Goal: Information Seeking & Learning: Check status

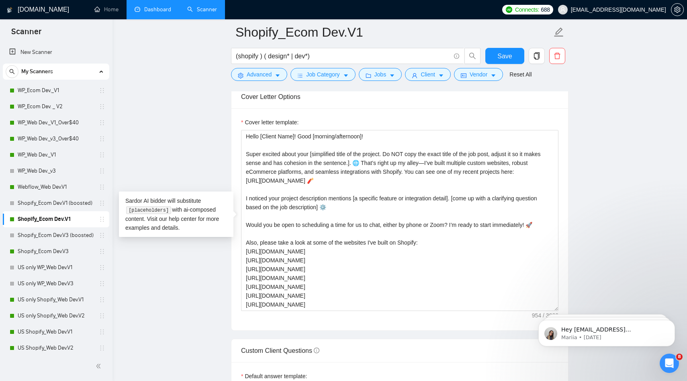
click at [157, 13] on link "Dashboard" at bounding box center [153, 9] width 37 height 7
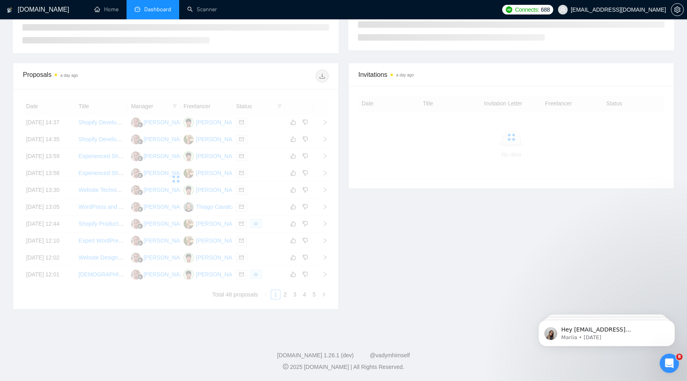
scroll to position [101, 0]
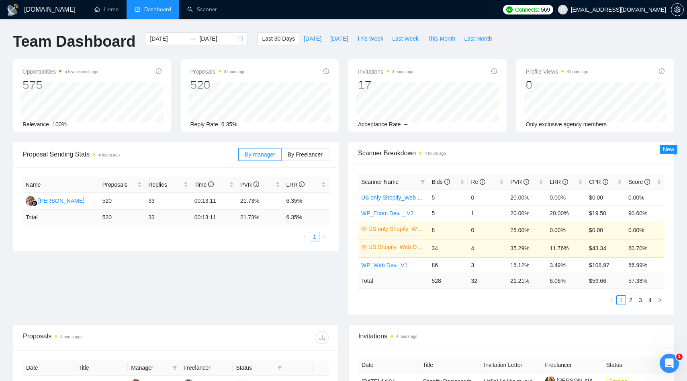
click at [225, 30] on div "GigRadar.io Home Dashboard Scanner Connects: 569 arthurbelanger48@gmail.com Tea…" at bounding box center [343, 321] width 687 height 642
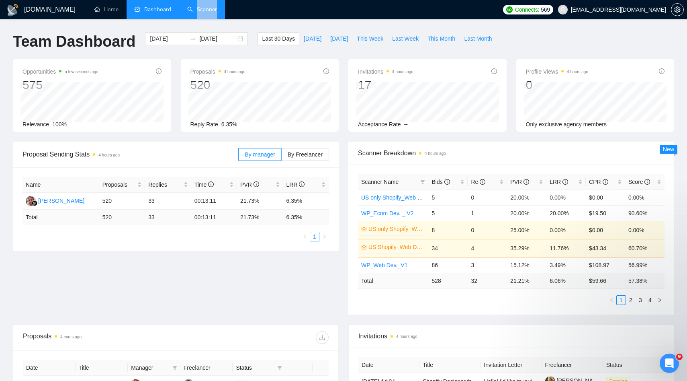
click at [215, 18] on li "Scanner" at bounding box center [202, 9] width 46 height 19
click at [215, 13] on link "Scanner" at bounding box center [202, 9] width 30 height 7
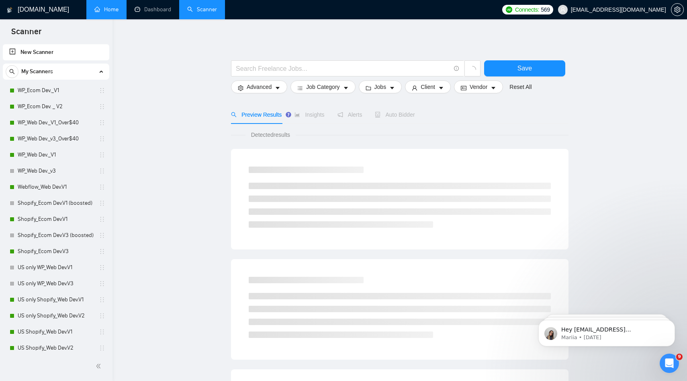
click at [110, 6] on link "Home" at bounding box center [106, 9] width 24 height 7
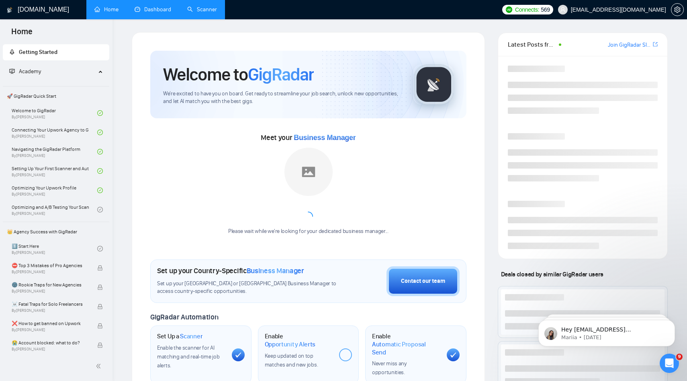
click at [160, 12] on link "Dashboard" at bounding box center [153, 9] width 37 height 7
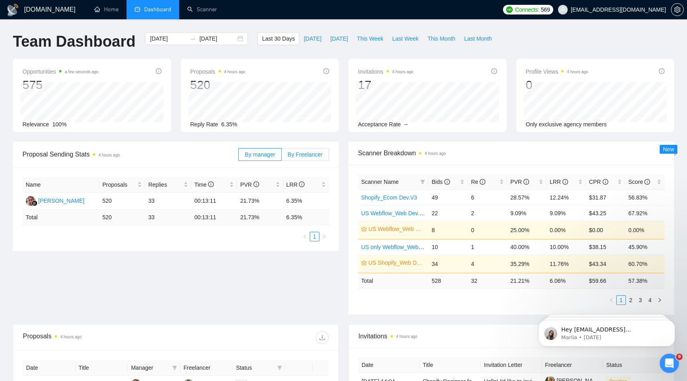
click at [308, 154] on span "By Freelancer" at bounding box center [305, 154] width 35 height 6
click at [282, 156] on input "By Freelancer" at bounding box center [282, 156] width 0 height 0
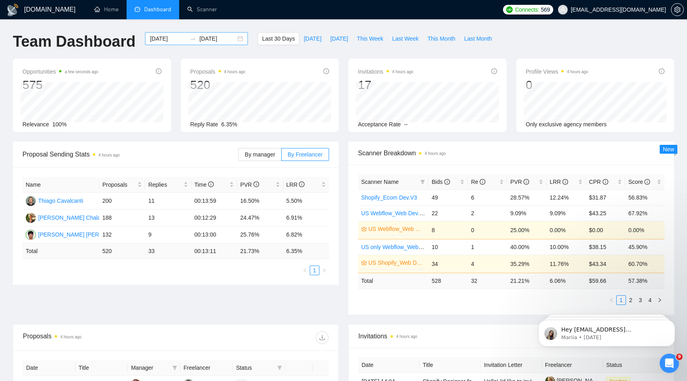
click at [168, 43] on div "2025-08-25 2025-09-24" at bounding box center [196, 38] width 103 height 13
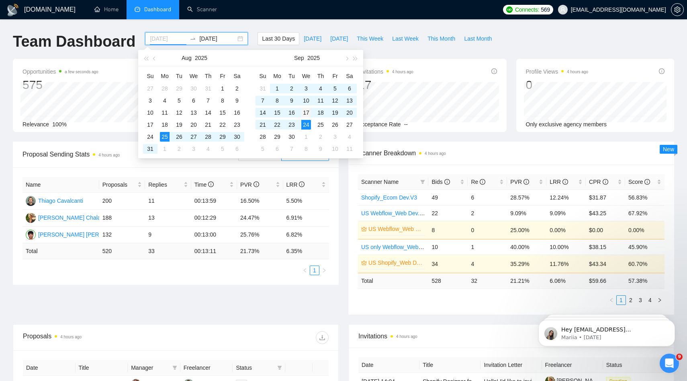
type input "2025-09-17"
click at [307, 113] on div "17" at bounding box center [306, 113] width 10 height 10
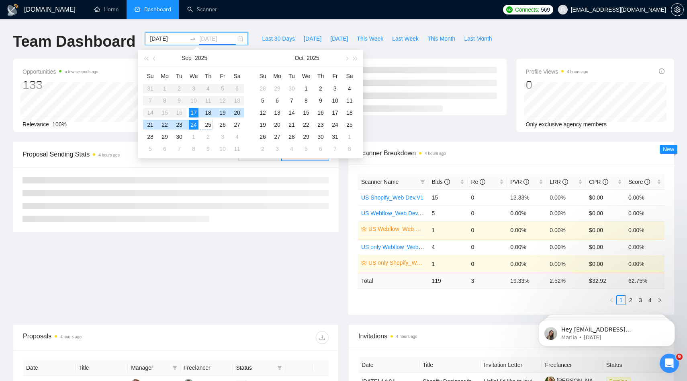
type input "[DATE]"
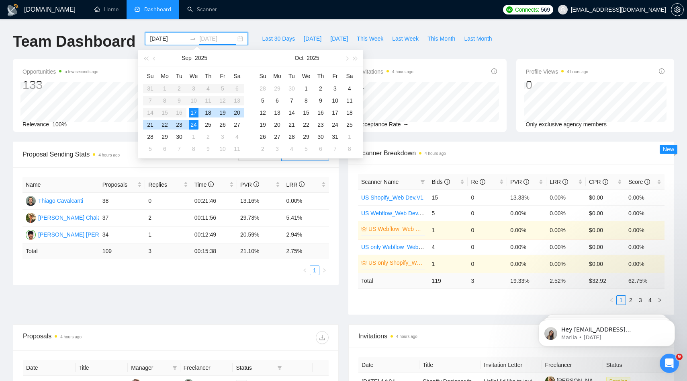
click at [196, 124] on div "24" at bounding box center [194, 125] width 10 height 10
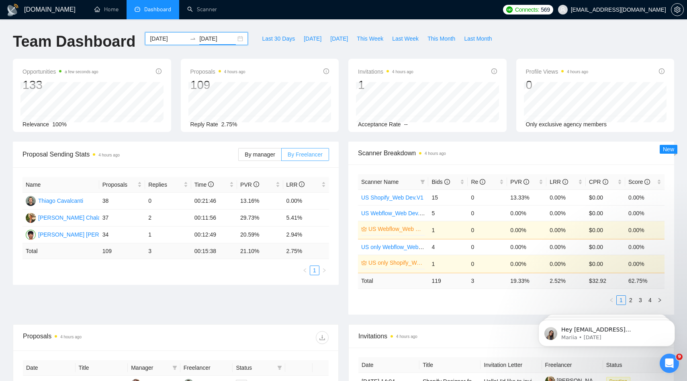
click at [316, 153] on span "By Freelancer" at bounding box center [305, 154] width 35 height 6
click at [282, 156] on input "By Freelancer" at bounding box center [282, 156] width 0 height 0
click at [192, 10] on link "Scanner" at bounding box center [202, 9] width 30 height 7
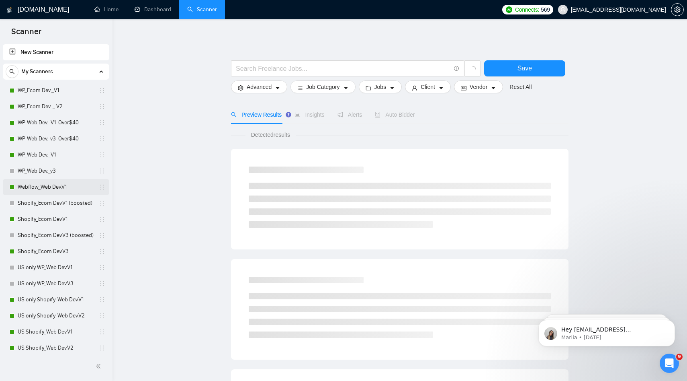
click at [46, 188] on link "Webflow_Web Dev.V1" at bounding box center [56, 187] width 76 height 16
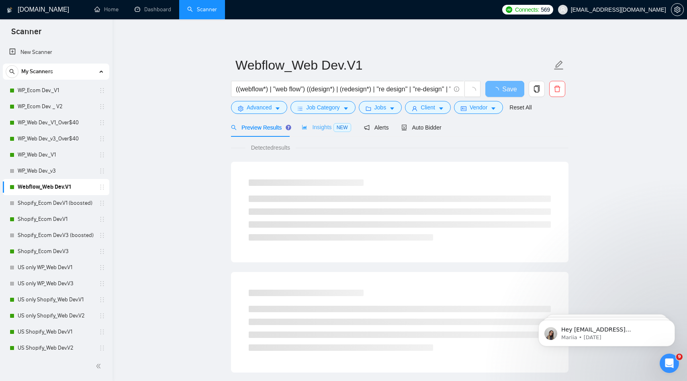
click at [319, 132] on div "Insights NEW" at bounding box center [326, 127] width 49 height 19
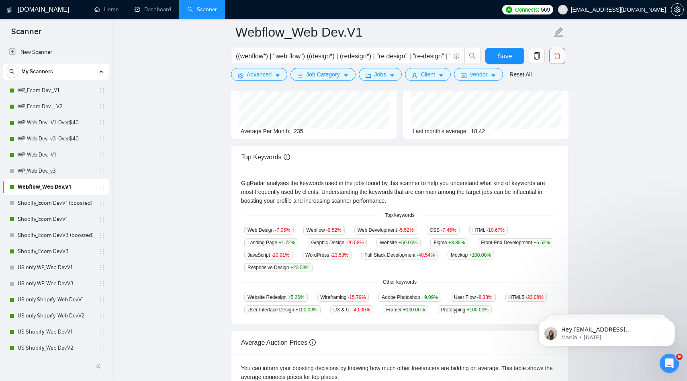
scroll to position [92, 0]
click at [151, 13] on link "Dashboard" at bounding box center [153, 9] width 37 height 7
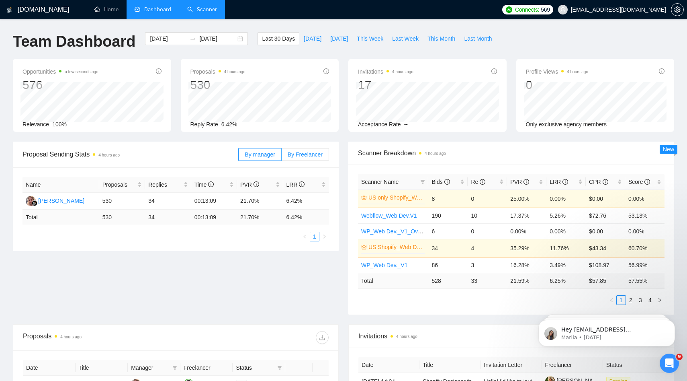
click at [318, 154] on span "By Freelancer" at bounding box center [305, 154] width 35 height 6
click at [282, 156] on input "By Freelancer" at bounding box center [282, 156] width 0 height 0
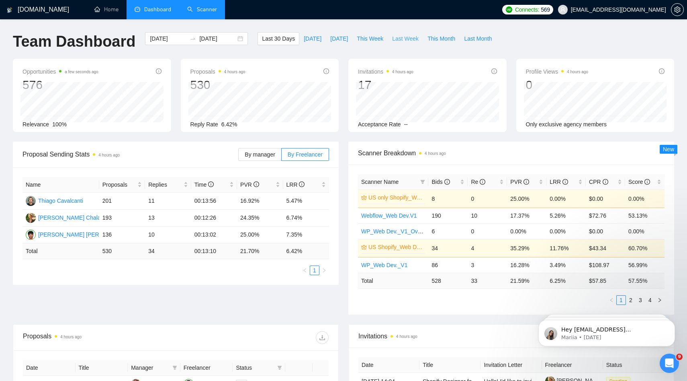
click at [407, 41] on span "Last Week" at bounding box center [405, 38] width 27 height 9
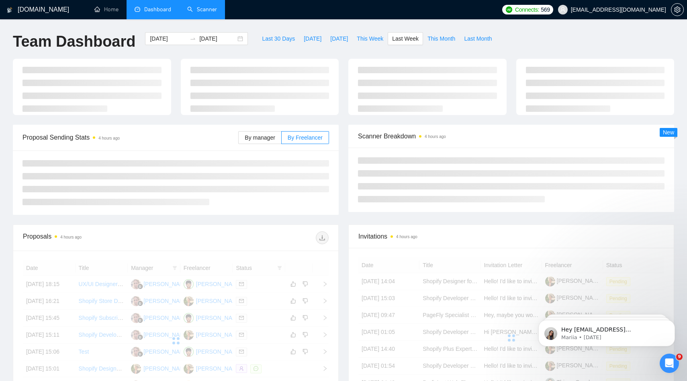
type input "[DATE]"
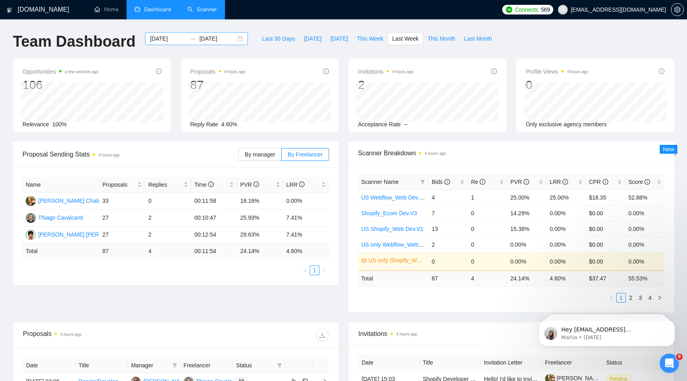
click at [155, 36] on input "[DATE]" at bounding box center [168, 38] width 37 height 9
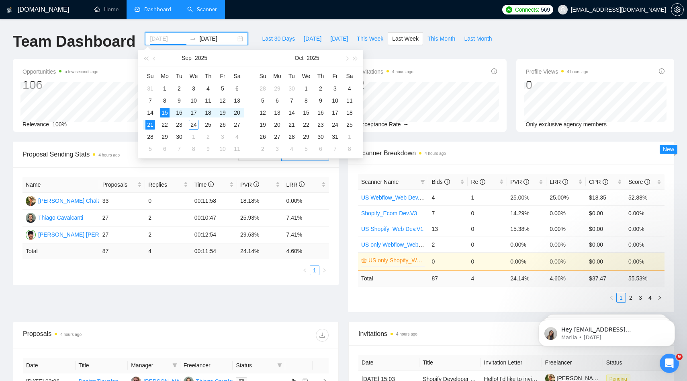
type input "[DATE]"
click at [165, 115] on div "15" at bounding box center [165, 113] width 10 height 10
type input "[DATE]"
click at [147, 129] on td "21" at bounding box center [150, 125] width 14 height 12
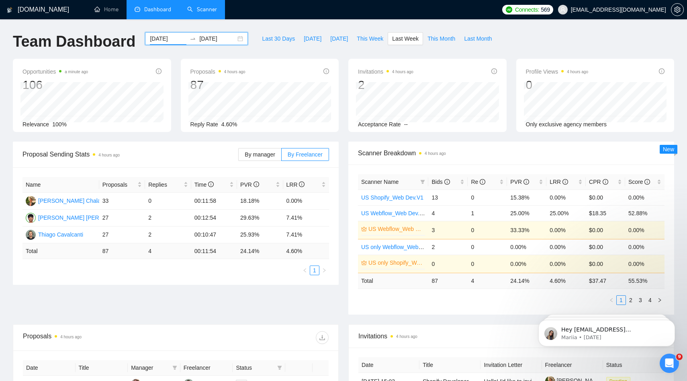
click at [166, 37] on input "[DATE]" at bounding box center [168, 38] width 37 height 9
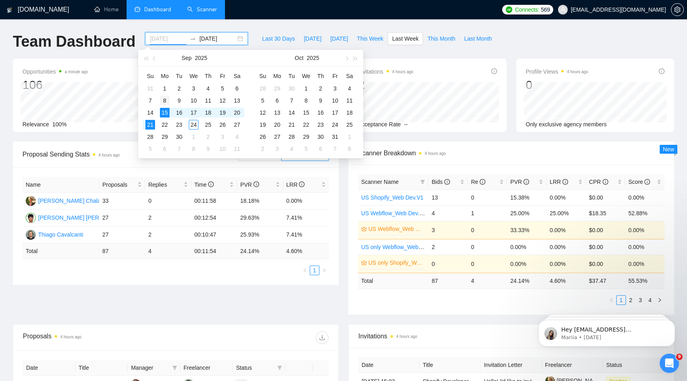
type input "[DATE]"
click at [169, 97] on div "8" at bounding box center [165, 101] width 10 height 10
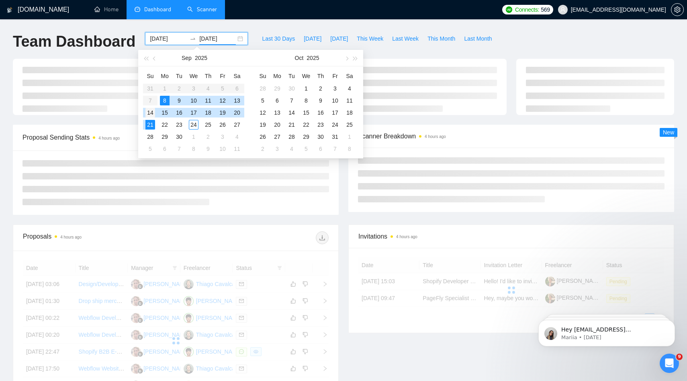
type input "[DATE]"
click at [153, 115] on div "14" at bounding box center [150, 113] width 10 height 10
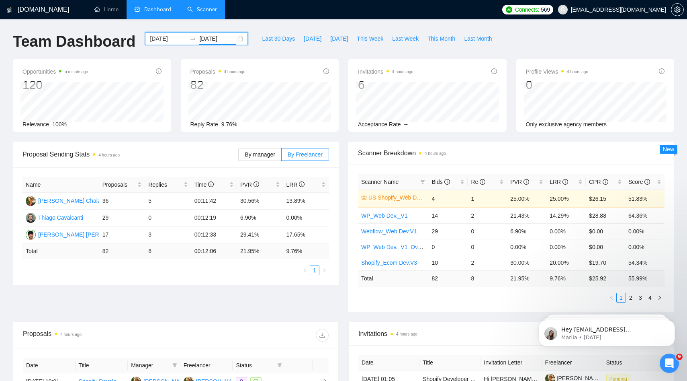
click at [168, 36] on input "[DATE]" at bounding box center [168, 38] width 37 height 9
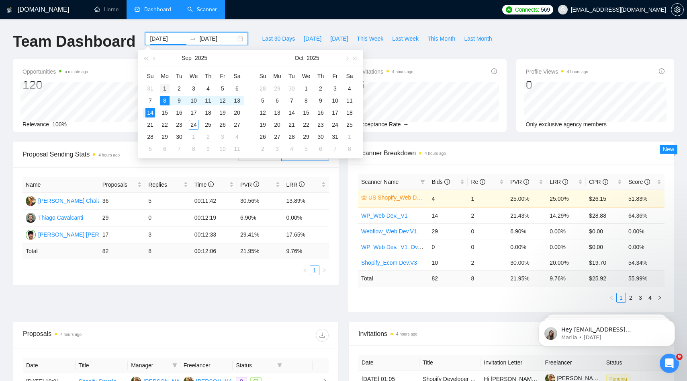
type input "[DATE]"
click at [164, 88] on div "1" at bounding box center [165, 89] width 10 height 10
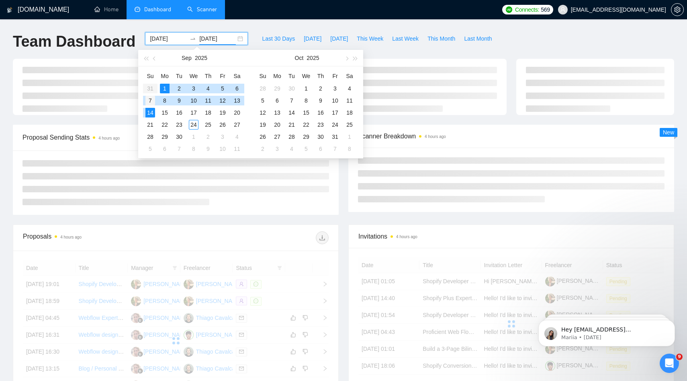
type input "[DATE]"
click at [154, 100] on div "7" at bounding box center [150, 101] width 10 height 10
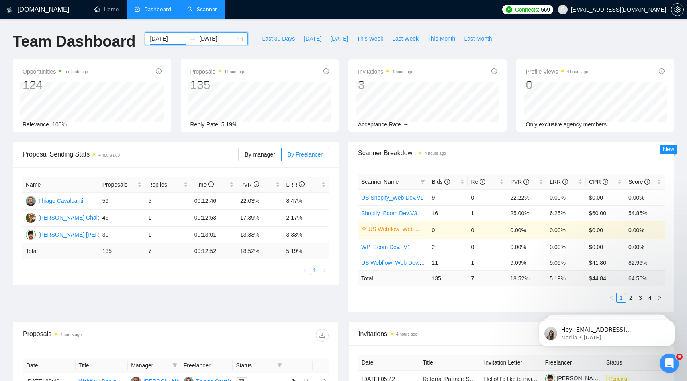
click at [170, 39] on input "[DATE]" at bounding box center [168, 38] width 37 height 9
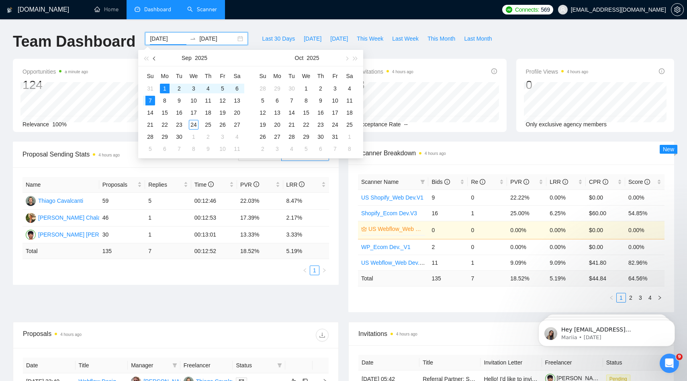
click at [158, 60] on button "button" at bounding box center [154, 58] width 9 height 16
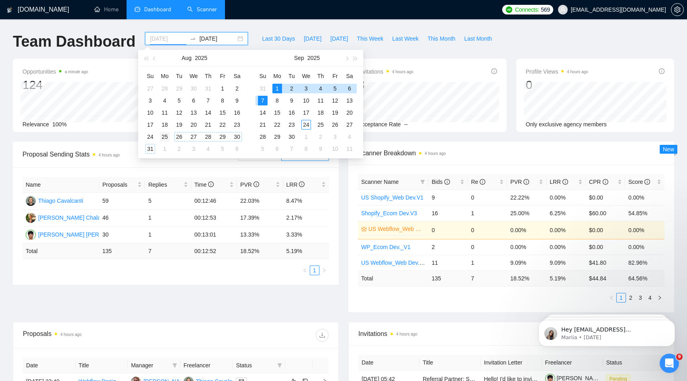
type input "[DATE]"
click at [168, 138] on div "25" at bounding box center [165, 137] width 10 height 10
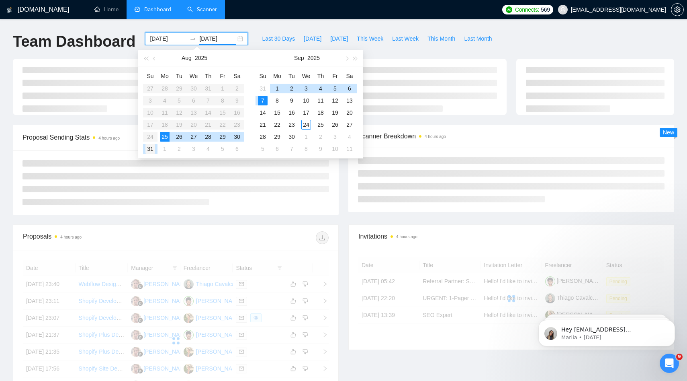
type input "[DATE]"
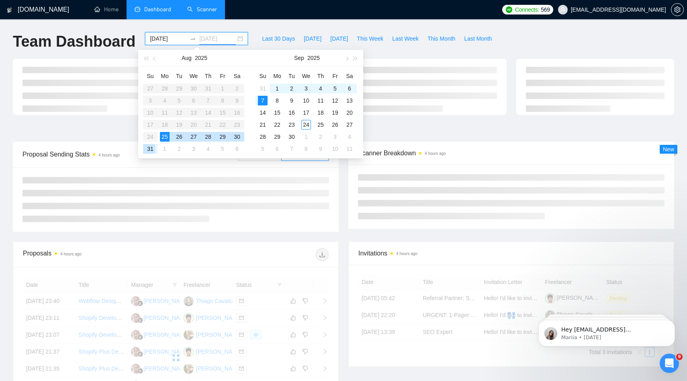
click at [152, 149] on div "31" at bounding box center [150, 149] width 10 height 10
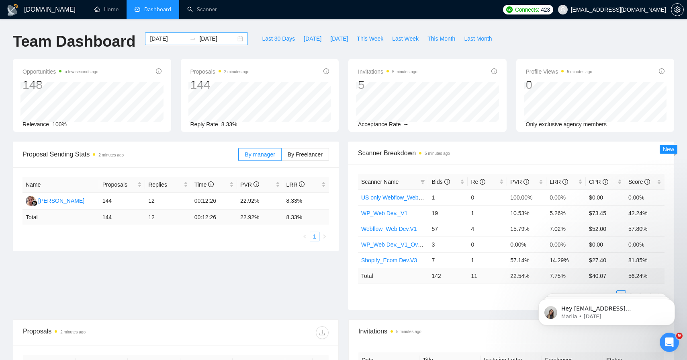
click at [168, 37] on input "[DATE]" at bounding box center [168, 38] width 37 height 9
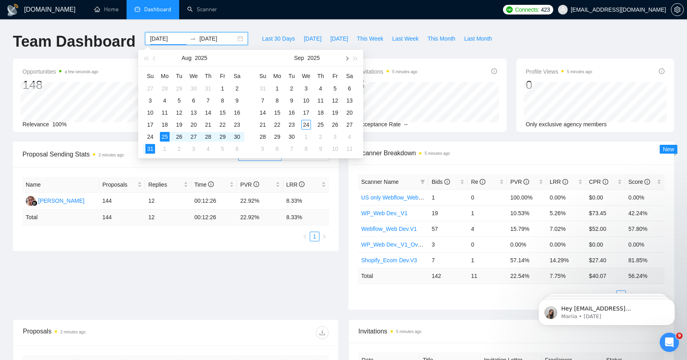
click at [343, 59] on button "button" at bounding box center [346, 58] width 9 height 16
click at [344, 59] on button "button" at bounding box center [346, 58] width 9 height 16
click at [150, 57] on div "[DATE]" at bounding box center [194, 58] width 113 height 16
click at [154, 57] on span "button" at bounding box center [155, 58] width 4 height 4
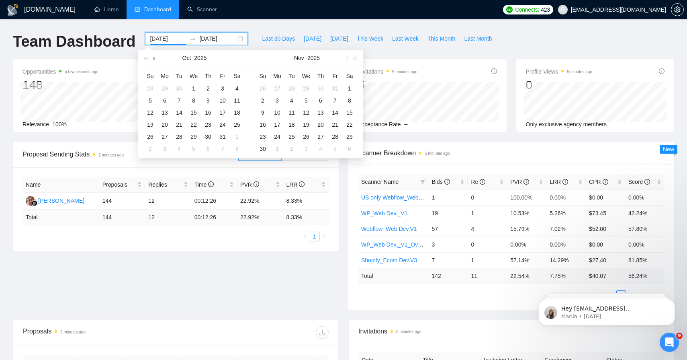
click at [154, 57] on span "button" at bounding box center [155, 58] width 4 height 4
click at [413, 38] on span "Last Week" at bounding box center [405, 38] width 27 height 9
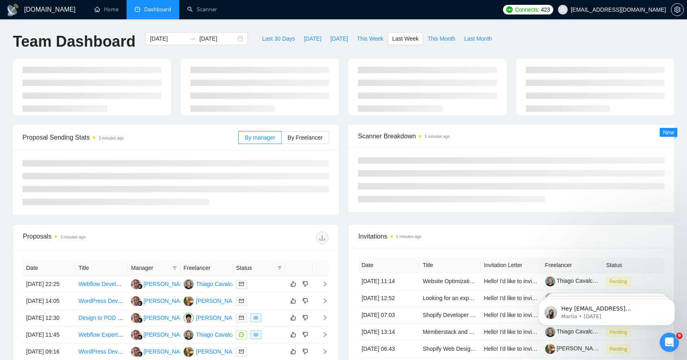
type input "[DATE]"
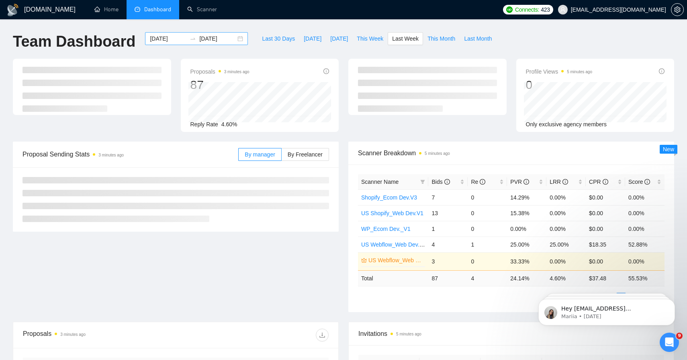
click at [168, 39] on input "[DATE]" at bounding box center [168, 38] width 37 height 9
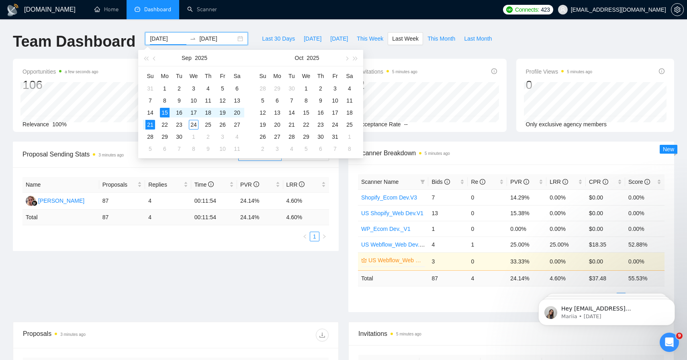
click at [187, 273] on div "Proposal Sending Stats 3 minutes ago By manager By Freelancer Name Proposals Re…" at bounding box center [343, 231] width 671 height 180
click at [168, 43] on input "[DATE]" at bounding box center [168, 38] width 37 height 9
drag, startPoint x: 181, startPoint y: 278, endPoint x: 181, endPoint y: 266, distance: 12.9
click at [181, 279] on div "Proposal Sending Stats 3 minutes ago By manager By Freelancer Name Proposals Re…" at bounding box center [343, 231] width 671 height 180
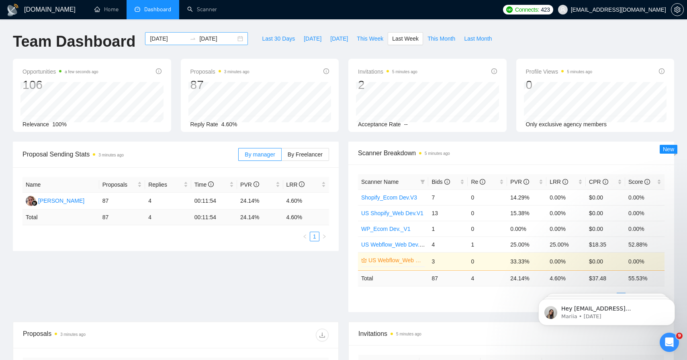
click at [163, 41] on input "[DATE]" at bounding box center [168, 38] width 37 height 9
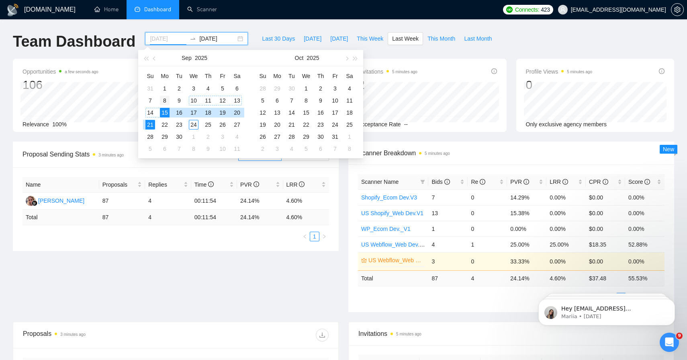
type input "[DATE]"
click at [167, 103] on div "8" at bounding box center [165, 101] width 10 height 10
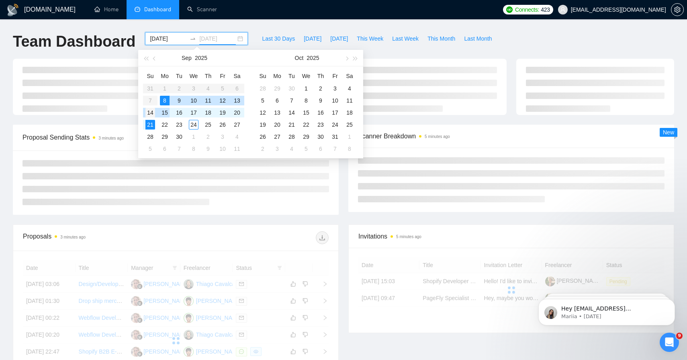
type input "[DATE]"
click at [153, 110] on div "14" at bounding box center [150, 113] width 10 height 10
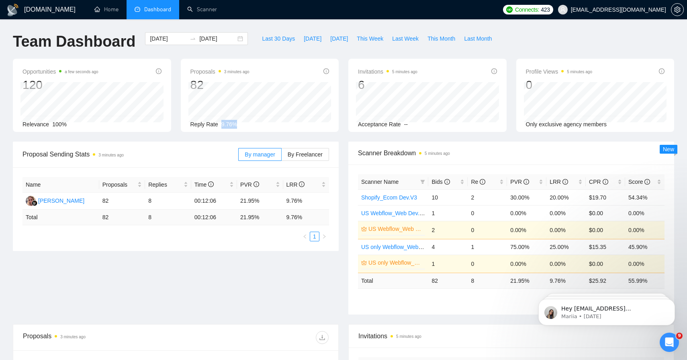
drag, startPoint x: 252, startPoint y: 123, endPoint x: 216, endPoint y: 123, distance: 35.8
click at [216, 123] on div "Reply Rate 9.76%" at bounding box center [259, 124] width 139 height 9
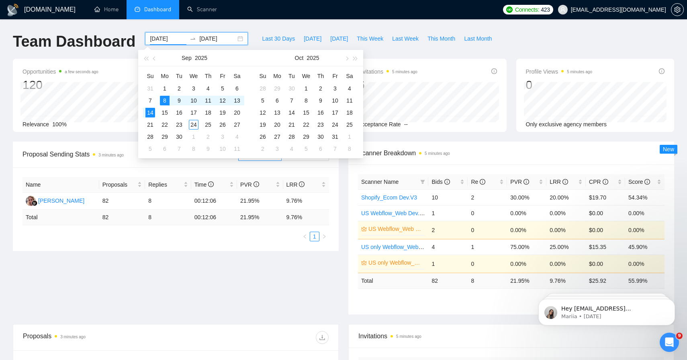
click at [166, 41] on input "[DATE]" at bounding box center [168, 38] width 37 height 9
type input "[DATE]"
click at [164, 90] on div "1" at bounding box center [165, 89] width 10 height 10
type input "[DATE]"
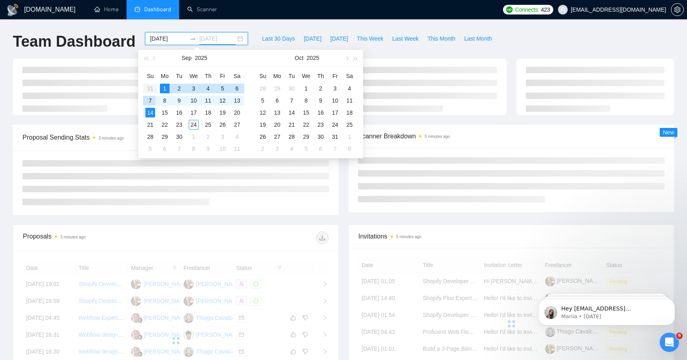
click at [155, 103] on div "7" at bounding box center [150, 101] width 10 height 10
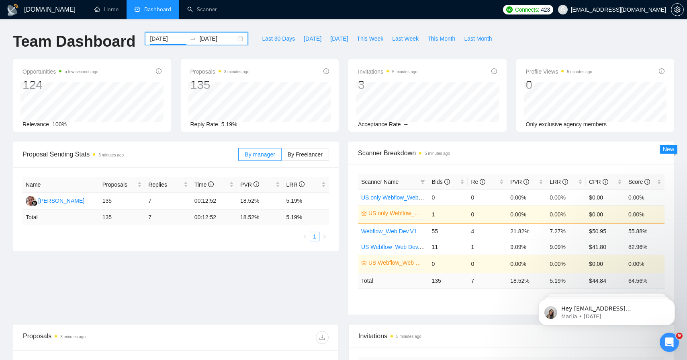
click at [174, 39] on input "[DATE]" at bounding box center [168, 38] width 37 height 9
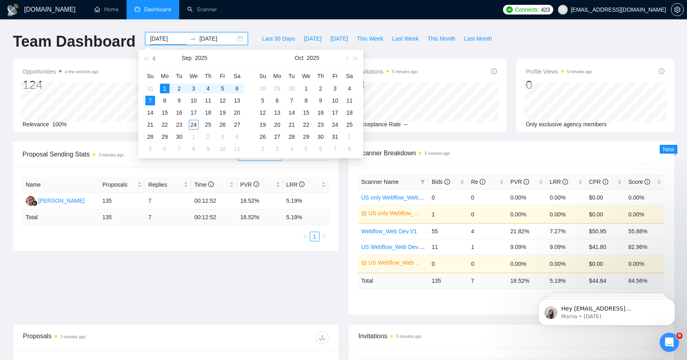
click at [156, 60] on button "button" at bounding box center [154, 58] width 9 height 16
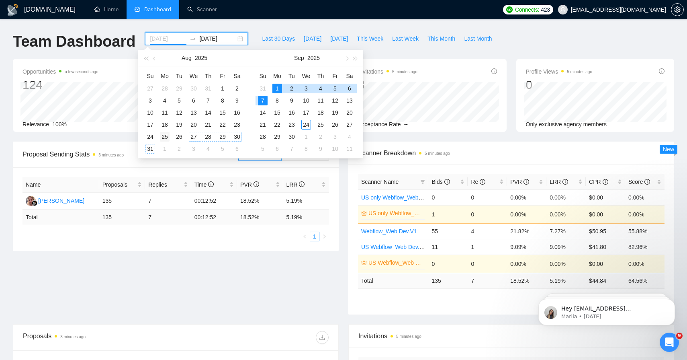
type input "[DATE]"
click at [164, 138] on div "25" at bounding box center [165, 137] width 10 height 10
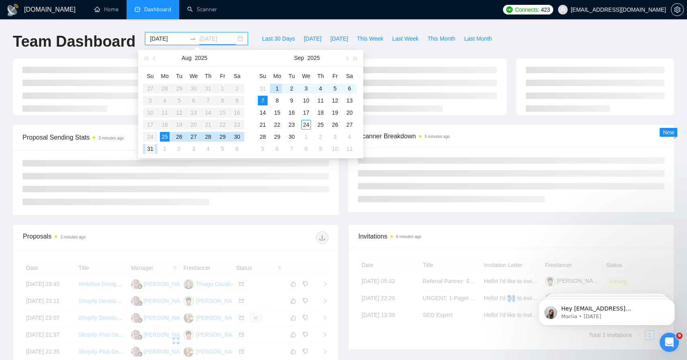
type input "[DATE]"
click at [147, 149] on div "31" at bounding box center [150, 149] width 10 height 10
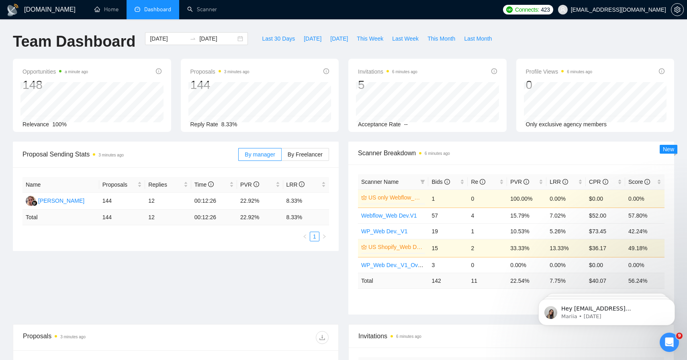
click at [168, 45] on div "[DATE] [DATE]" at bounding box center [196, 45] width 113 height 27
click at [172, 42] on input "[DATE]" at bounding box center [168, 38] width 37 height 9
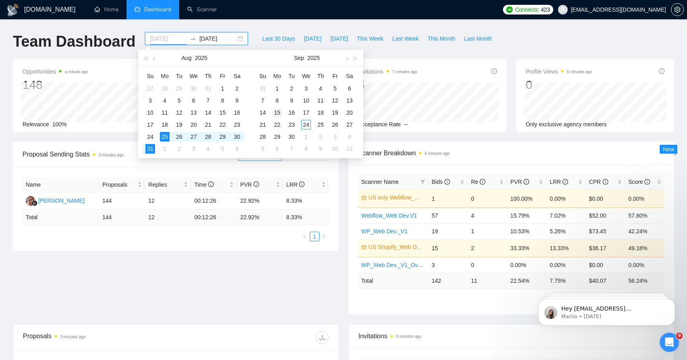
type input "[DATE]"
click at [274, 113] on div "15" at bounding box center [277, 113] width 10 height 10
type input "[DATE]"
click at [262, 127] on div "21" at bounding box center [263, 125] width 10 height 10
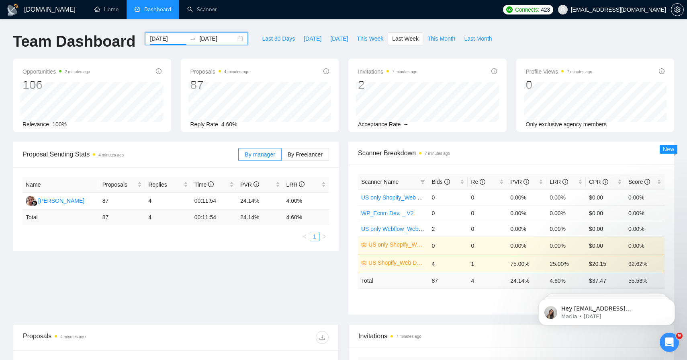
click at [170, 38] on input "[DATE]" at bounding box center [168, 38] width 37 height 9
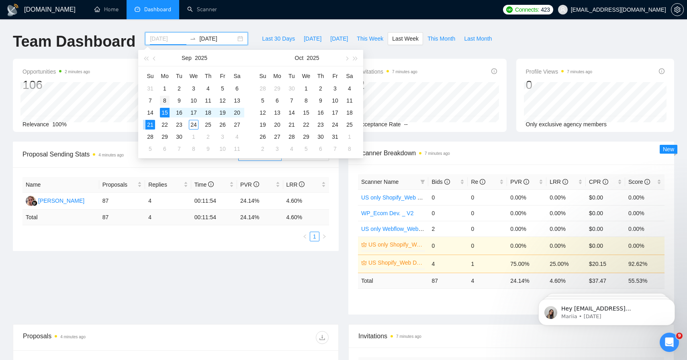
type input "[DATE]"
click at [166, 97] on div "8" at bounding box center [165, 101] width 10 height 10
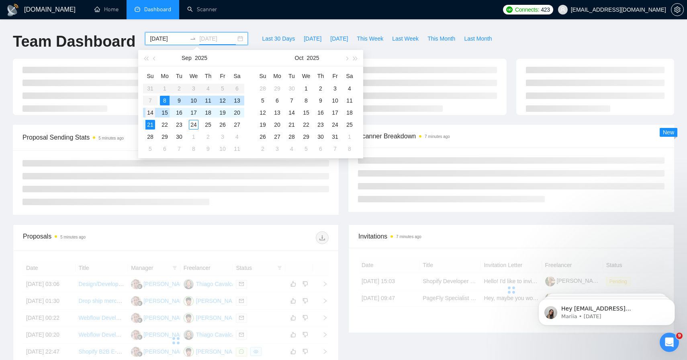
type input "[DATE]"
click at [154, 112] on div "14" at bounding box center [150, 113] width 10 height 10
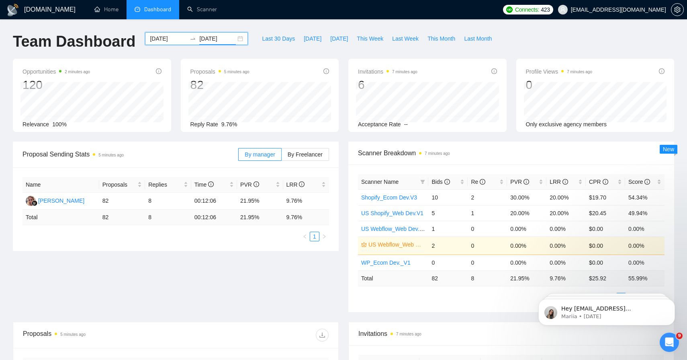
click at [176, 38] on input "[DATE]" at bounding box center [168, 38] width 37 height 9
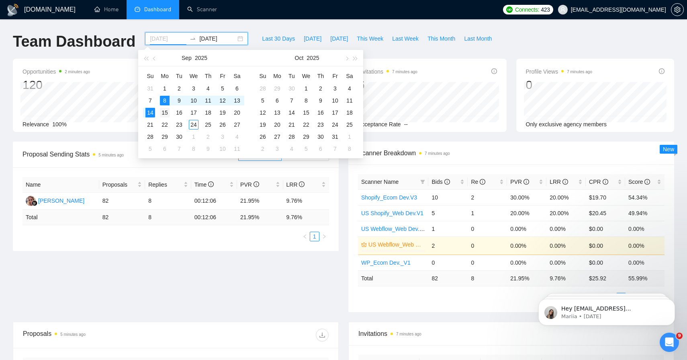
type input "[DATE]"
click at [166, 111] on div "15" at bounding box center [165, 113] width 10 height 10
type input "[DATE]"
click at [154, 123] on div "21" at bounding box center [150, 125] width 10 height 10
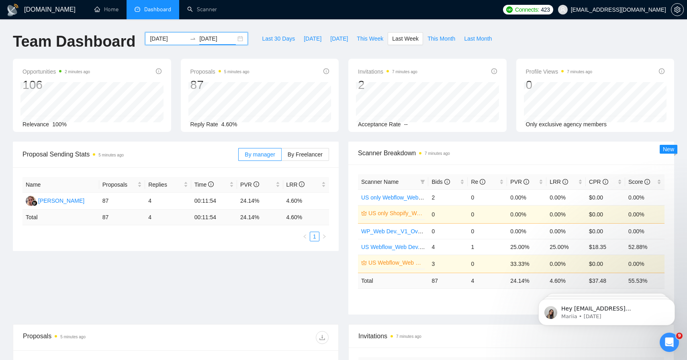
click at [167, 41] on input "[DATE]" at bounding box center [168, 38] width 37 height 9
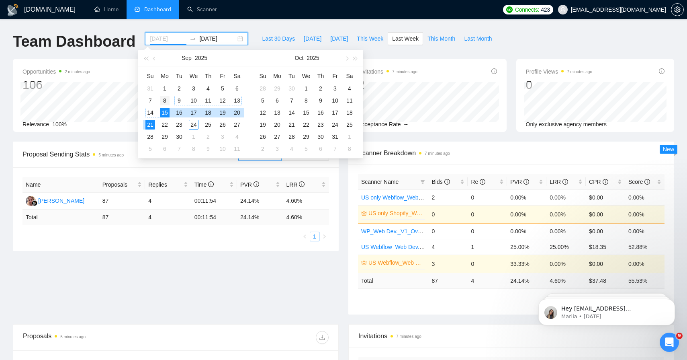
type input "[DATE]"
click at [169, 102] on div "8" at bounding box center [165, 101] width 10 height 10
type input "[DATE]"
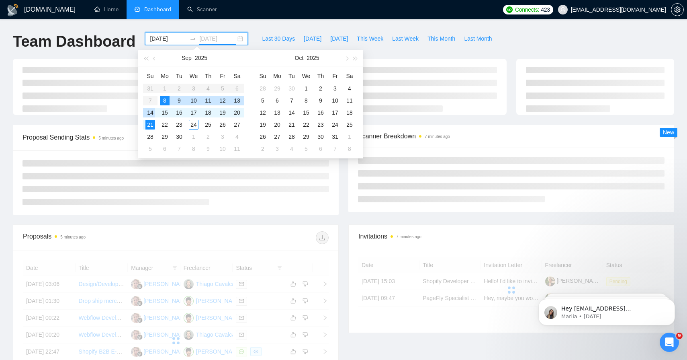
click at [156, 112] on td "14" at bounding box center [150, 112] width 14 height 12
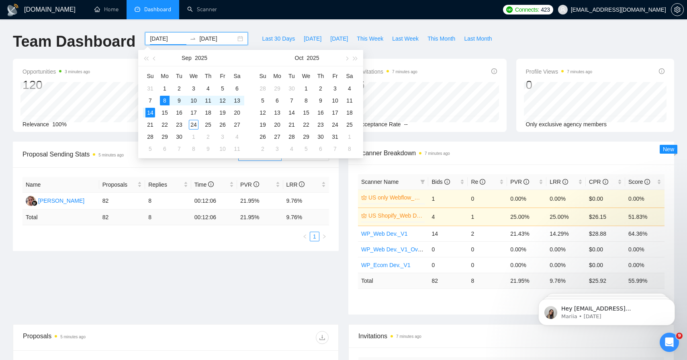
click at [169, 41] on input "[DATE]" at bounding box center [168, 38] width 37 height 9
click at [190, 284] on div "Proposal Sending Stats 5 minutes ago By manager By Freelancer Name Proposals Re…" at bounding box center [343, 232] width 671 height 182
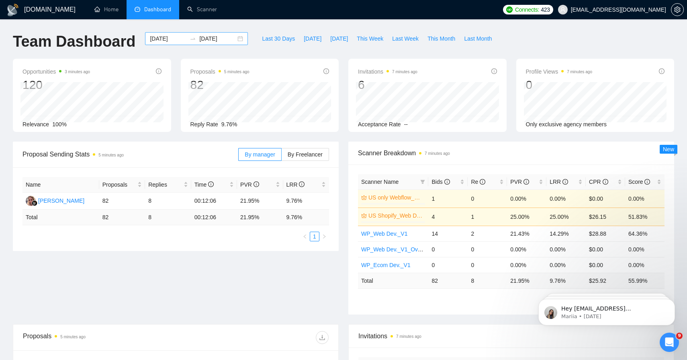
click at [165, 36] on input "[DATE]" at bounding box center [168, 38] width 37 height 9
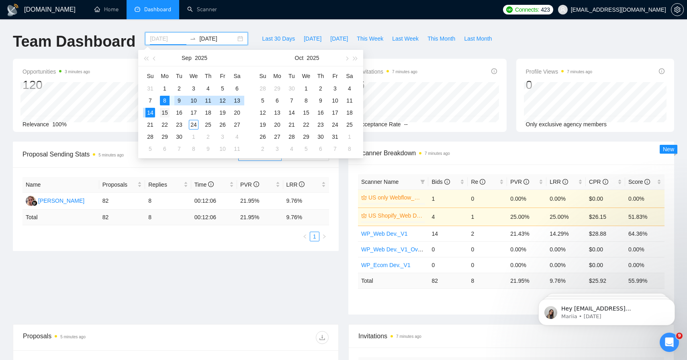
type input "[DATE]"
drag, startPoint x: 164, startPoint y: 109, endPoint x: 162, endPoint y: 114, distance: 4.7
click at [164, 109] on div "15" at bounding box center [165, 113] width 10 height 10
type input "[DATE]"
click at [155, 125] on td "21" at bounding box center [150, 125] width 14 height 12
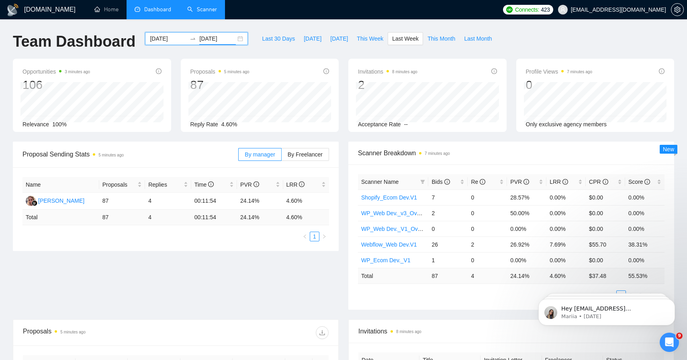
click at [211, 12] on link "Scanner" at bounding box center [202, 9] width 30 height 7
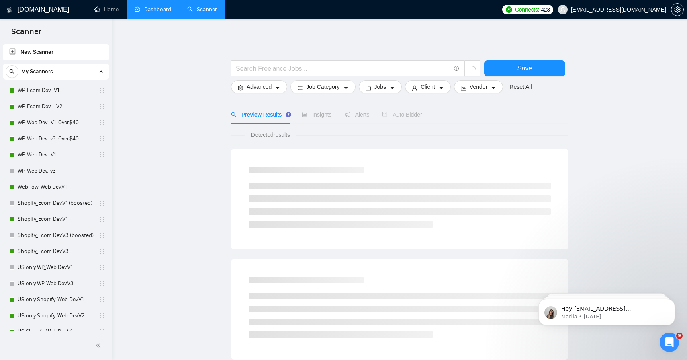
click at [151, 12] on link "Dashboard" at bounding box center [153, 9] width 37 height 7
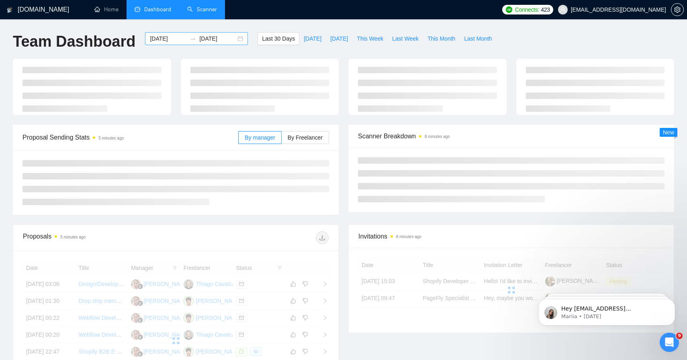
click at [162, 39] on input "[DATE]" at bounding box center [168, 38] width 37 height 9
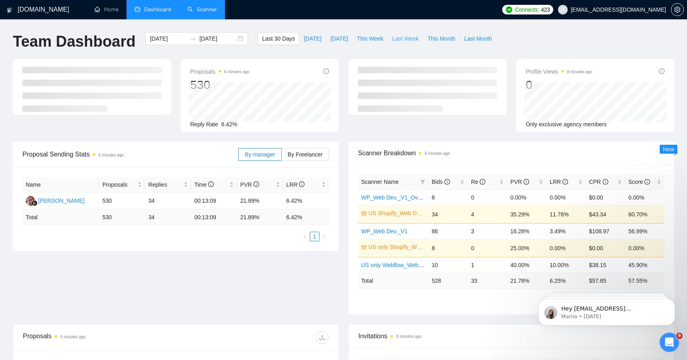
click at [412, 41] on span "Last Week" at bounding box center [405, 38] width 27 height 9
type input "[DATE]"
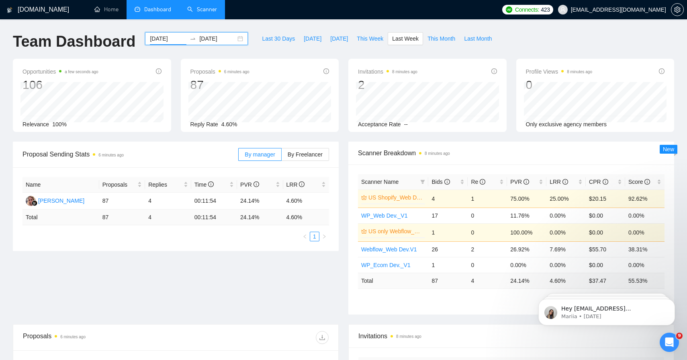
click at [162, 43] on input "[DATE]" at bounding box center [168, 38] width 37 height 9
click at [209, 9] on link "Scanner" at bounding box center [202, 9] width 30 height 7
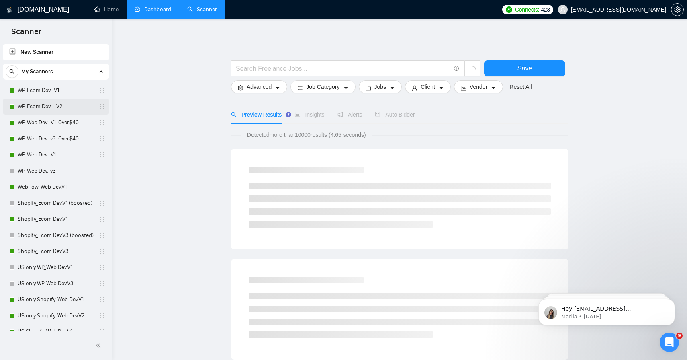
click at [54, 99] on link "WP_Ecom Dev. _ V2" at bounding box center [56, 106] width 76 height 16
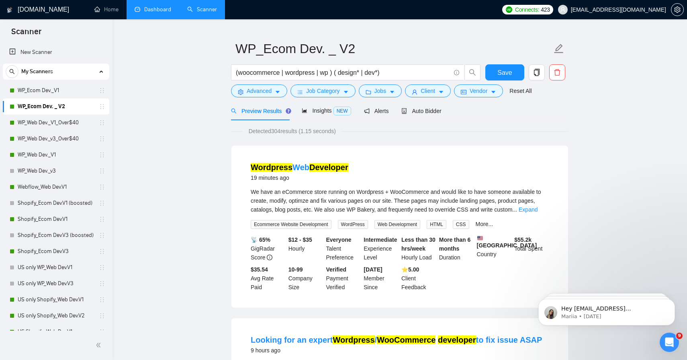
scroll to position [18, 0]
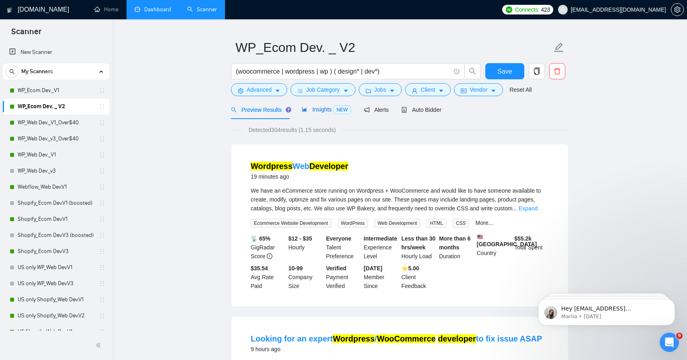
click at [309, 108] on span "Insights NEW" at bounding box center [326, 109] width 49 height 6
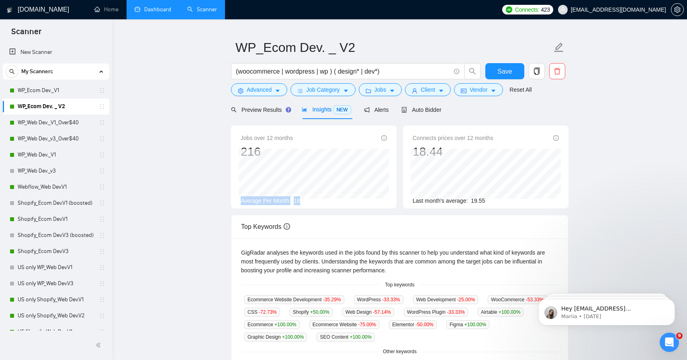
click at [241, 197] on div "Jobs over 12 months 216 [DATE] 34 Average Per Month: 18" at bounding box center [314, 169] width 146 height 72
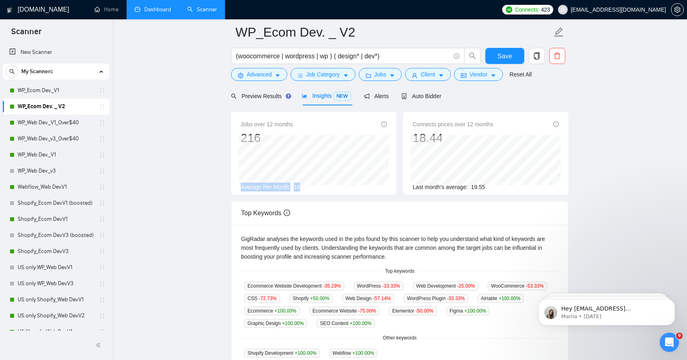
scroll to position [45, 0]
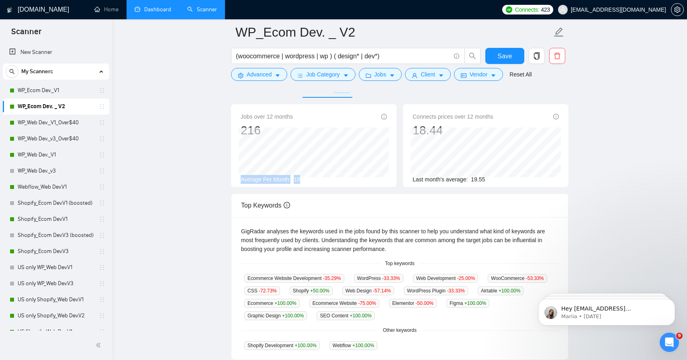
drag, startPoint x: 317, startPoint y: 181, endPoint x: 227, endPoint y: 178, distance: 89.7
click at [227, 178] on main "WP_Ecom Dev. _ V2 (woocommerce | wordpress | wp ) ( design* | dev*) Save Advanc…" at bounding box center [399, 253] width 549 height 533
click at [226, 180] on main "WP_Ecom Dev. _ V2 (woocommerce | wordpress | wp ) ( design* | dev*) Save Advanc…" at bounding box center [399, 253] width 549 height 533
drag, startPoint x: 226, startPoint y: 180, endPoint x: 342, endPoint y: 179, distance: 116.1
click at [342, 179] on main "WP_Ecom Dev. _ V2 (woocommerce | wordpress | wp ) ( design* | dev*) Save Advanc…" at bounding box center [399, 253] width 549 height 533
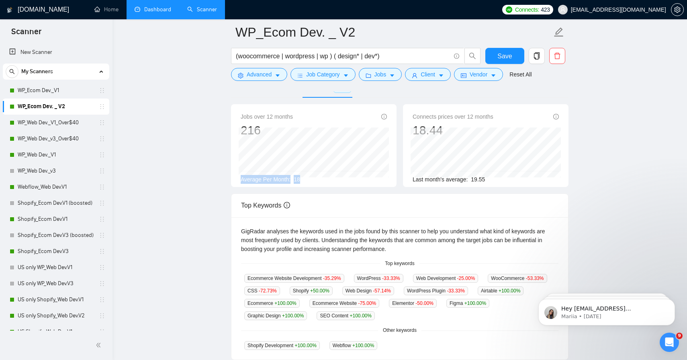
scroll to position [266, 0]
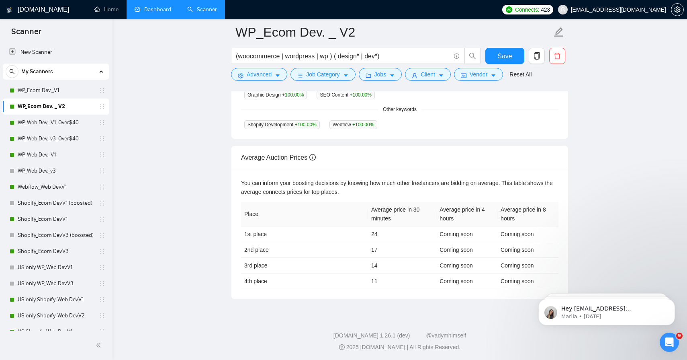
click at [152, 6] on link "Dashboard" at bounding box center [153, 9] width 37 height 7
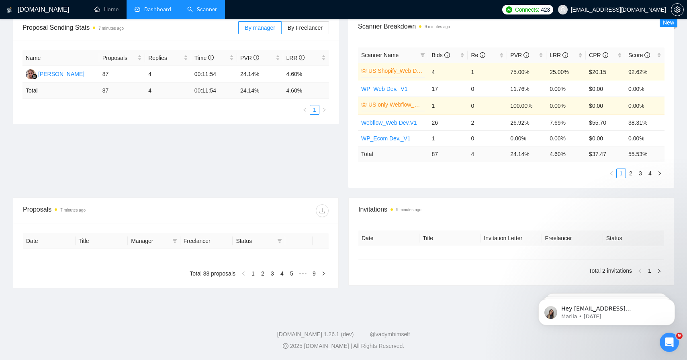
type input "[DATE]"
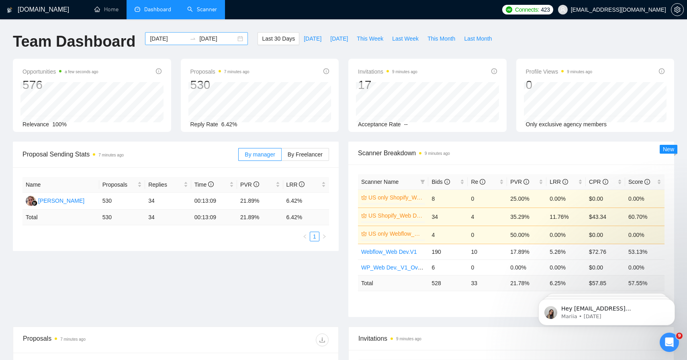
click at [159, 44] on div "[DATE] [DATE]" at bounding box center [196, 38] width 103 height 13
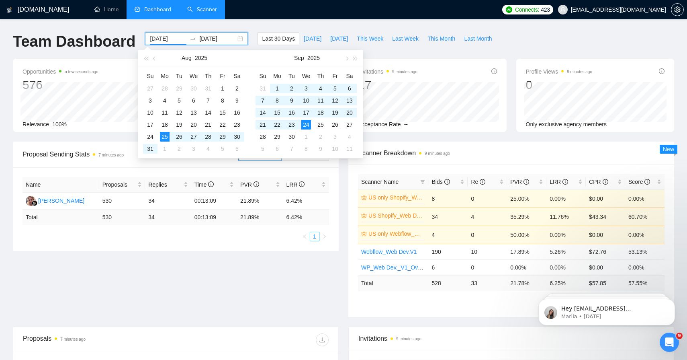
click at [172, 33] on div "[DATE] [DATE]" at bounding box center [196, 38] width 103 height 13
click at [150, 252] on div "Proposal Sending Stats 7 minutes ago By manager By Freelancer Name Proposals Re…" at bounding box center [343, 233] width 671 height 185
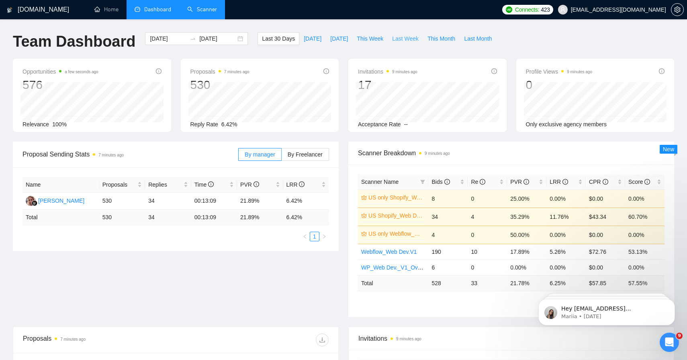
click at [403, 38] on span "Last Week" at bounding box center [405, 38] width 27 height 9
type input "[DATE]"
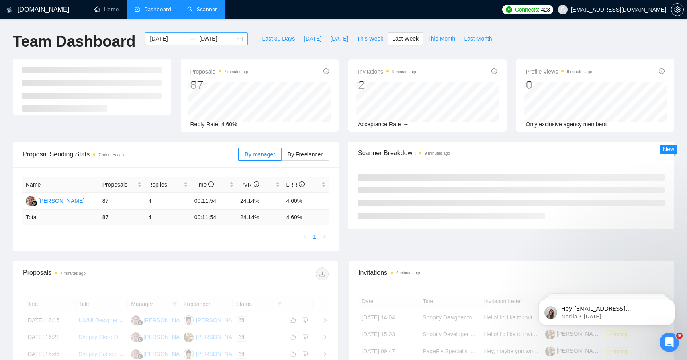
click at [167, 42] on input "[DATE]" at bounding box center [168, 38] width 37 height 9
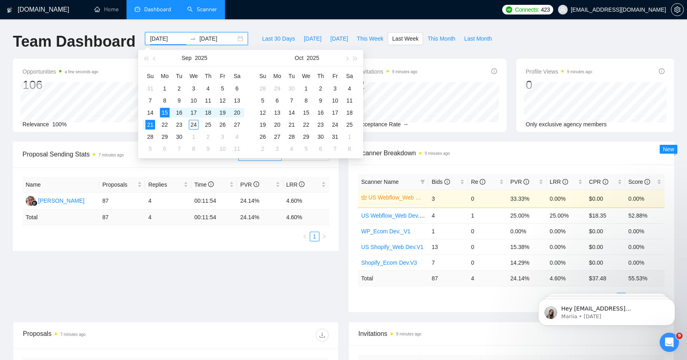
drag, startPoint x: 78, startPoint y: 254, endPoint x: 130, endPoint y: 144, distance: 121.9
click at [78, 254] on div "Proposal Sending Stats 7 minutes ago By manager By Freelancer Name Proposals Re…" at bounding box center [343, 231] width 671 height 180
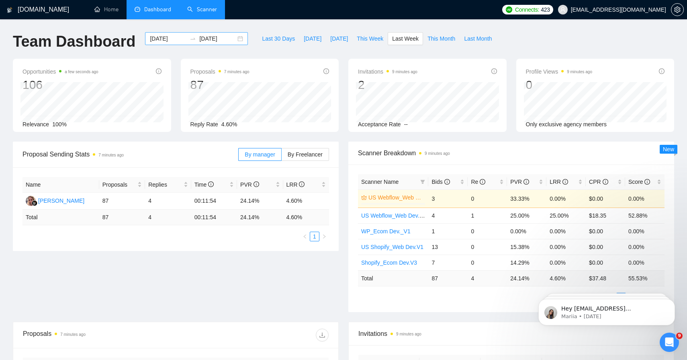
click at [157, 39] on input "[DATE]" at bounding box center [168, 38] width 37 height 9
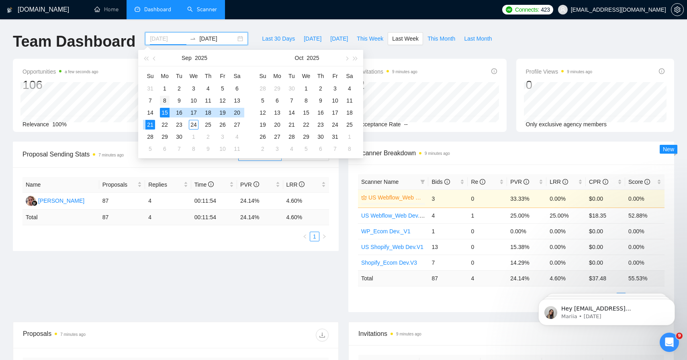
type input "[DATE]"
click at [162, 104] on div "8" at bounding box center [165, 101] width 10 height 10
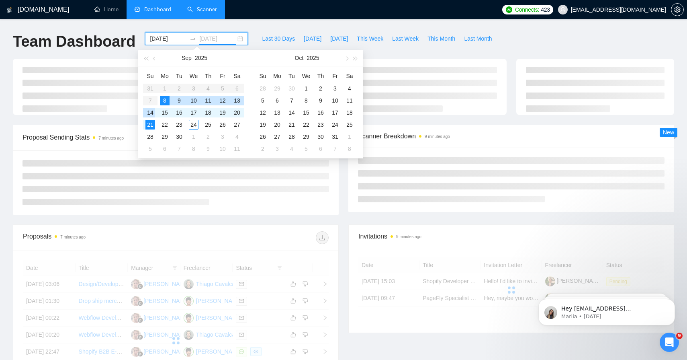
type input "[DATE]"
click at [152, 110] on div "14" at bounding box center [150, 113] width 10 height 10
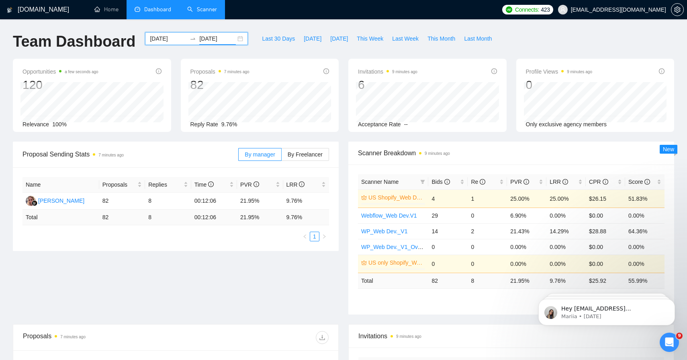
click at [164, 43] on input "[DATE]" at bounding box center [168, 38] width 37 height 9
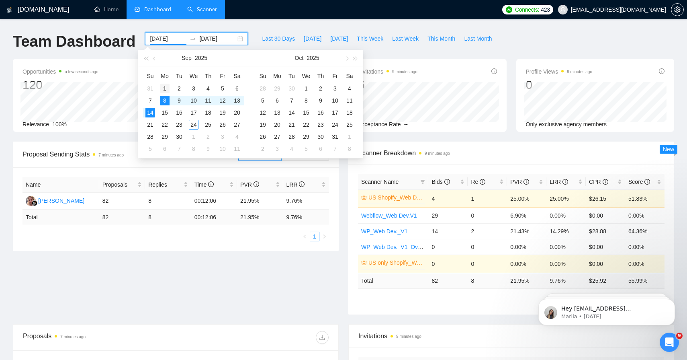
type input "[DATE]"
click at [164, 90] on div "1" at bounding box center [165, 89] width 10 height 10
type input "[DATE]"
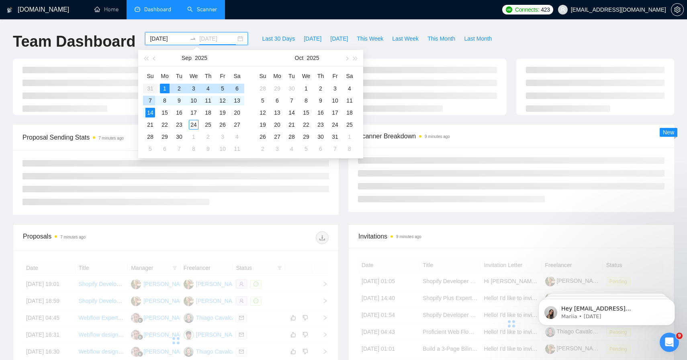
click at [150, 98] on div "7" at bounding box center [150, 101] width 10 height 10
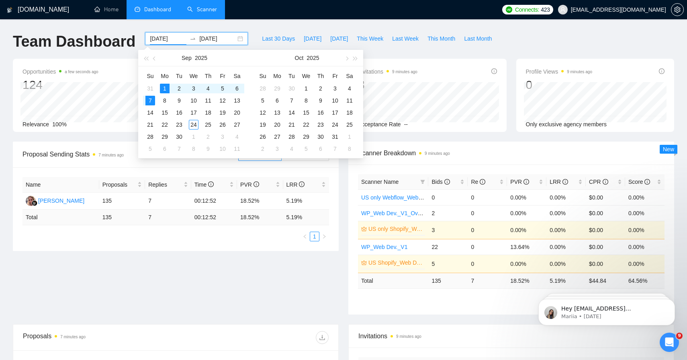
click at [169, 36] on input "[DATE]" at bounding box center [168, 38] width 37 height 9
type input "[DATE]"
click at [165, 99] on div "8" at bounding box center [165, 101] width 10 height 10
type input "[DATE]"
click at [154, 110] on div "14" at bounding box center [150, 113] width 10 height 10
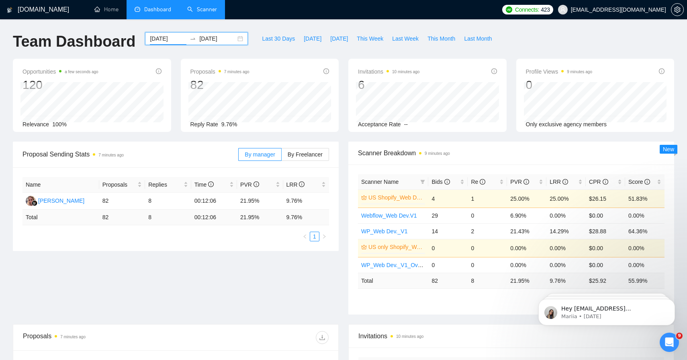
click at [177, 40] on input "[DATE]" at bounding box center [168, 38] width 37 height 9
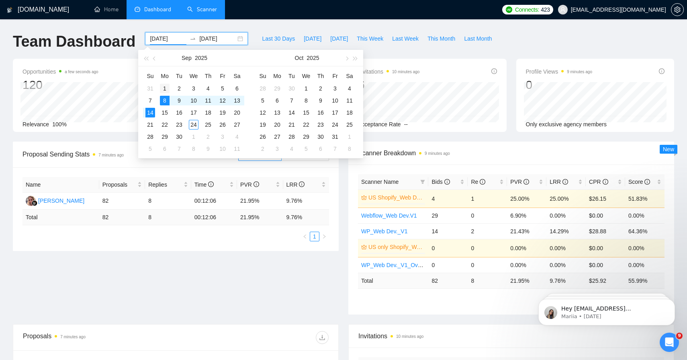
type input "[DATE]"
click at [165, 89] on div "1" at bounding box center [165, 89] width 10 height 10
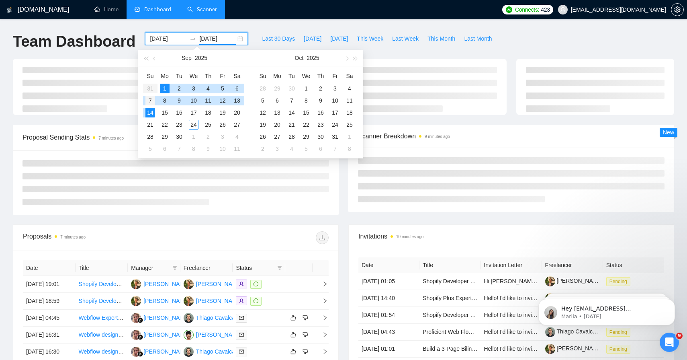
type input "[DATE]"
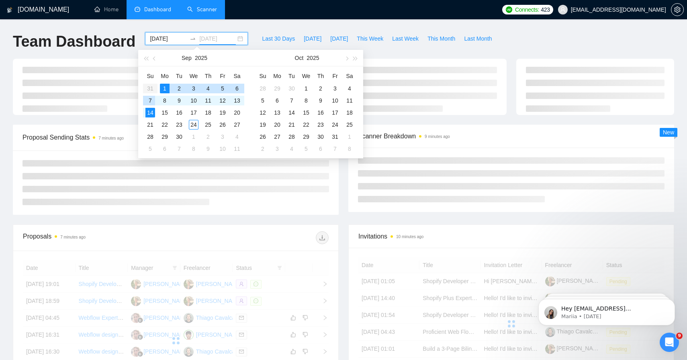
click at [152, 101] on div "7" at bounding box center [150, 101] width 10 height 10
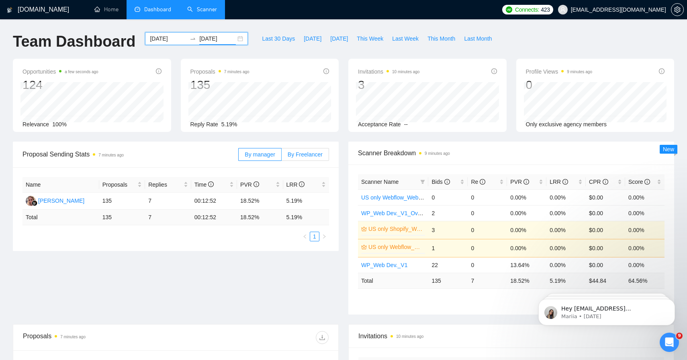
click at [310, 159] on label "By Freelancer" at bounding box center [305, 154] width 47 height 13
click at [282, 156] on input "By Freelancer" at bounding box center [282, 156] width 0 height 0
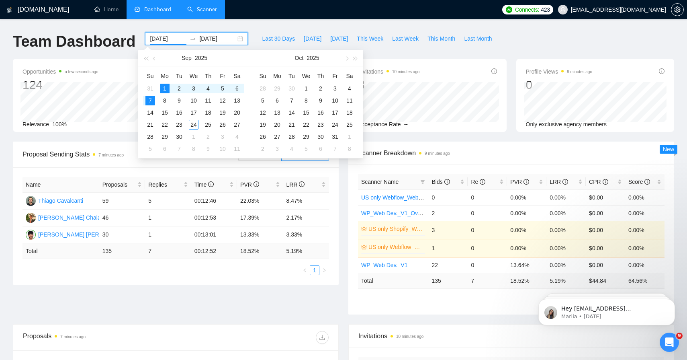
click at [172, 41] on input "[DATE]" at bounding box center [168, 38] width 37 height 9
click at [156, 58] on span "button" at bounding box center [155, 58] width 4 height 4
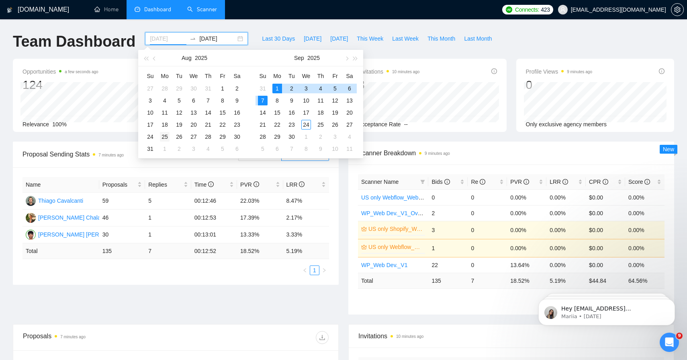
type input "[DATE]"
click at [164, 139] on div "25" at bounding box center [165, 137] width 10 height 10
type input "[DATE]"
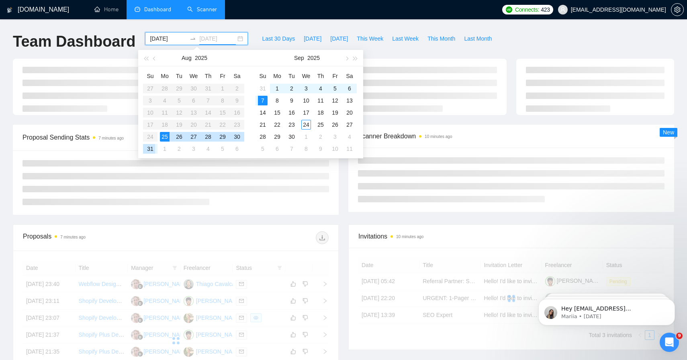
click at [150, 154] on td "31" at bounding box center [150, 149] width 14 height 12
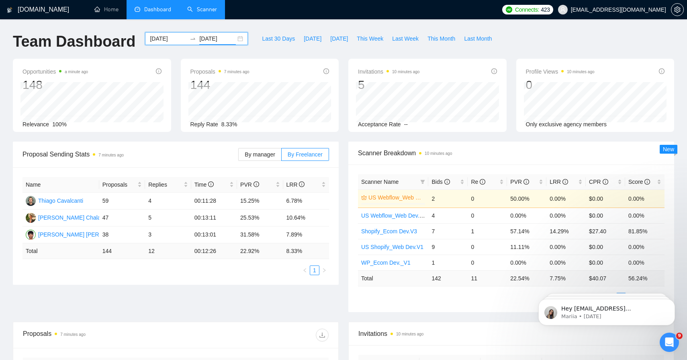
click at [175, 43] on div "[DATE] [DATE]" at bounding box center [196, 38] width 103 height 13
click at [203, 168] on div "Name Proposals Replies Time PVR LRR Thiago Cavalcanti 59 4 00:11:28 15.25% 6.78…" at bounding box center [176, 225] width 326 height 117
click at [163, 41] on input "[DATE]" at bounding box center [168, 38] width 37 height 9
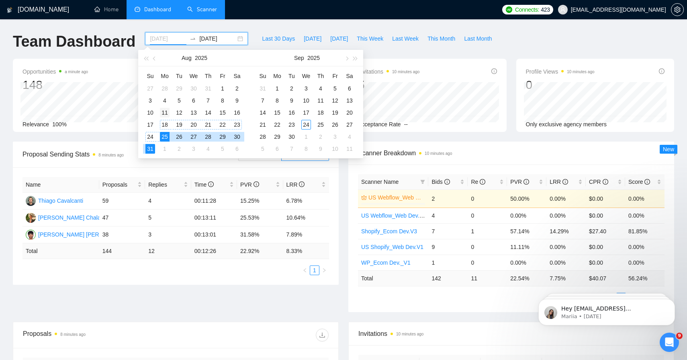
type input "[DATE]"
click at [166, 114] on div "11" at bounding box center [165, 113] width 10 height 10
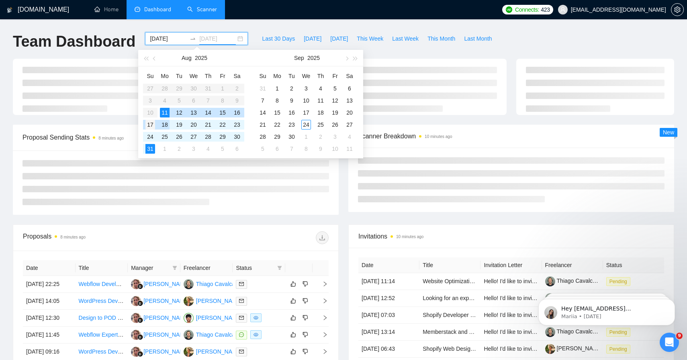
type input "[DATE]"
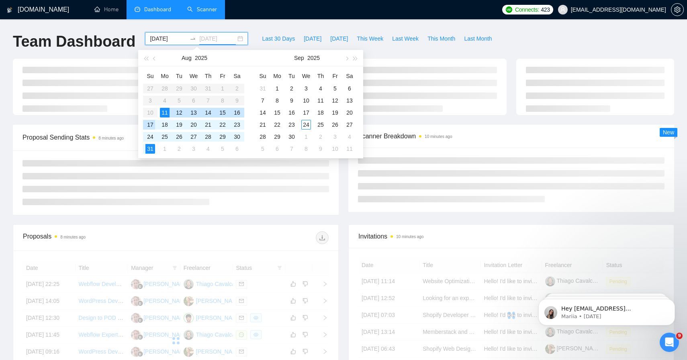
click at [154, 125] on div "17" at bounding box center [150, 125] width 10 height 10
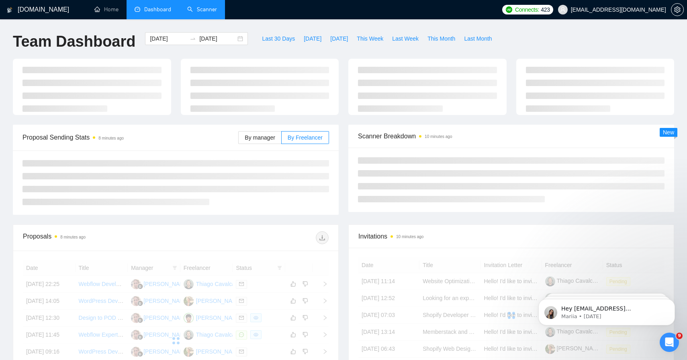
click at [196, 241] on div at bounding box center [252, 237] width 153 height 13
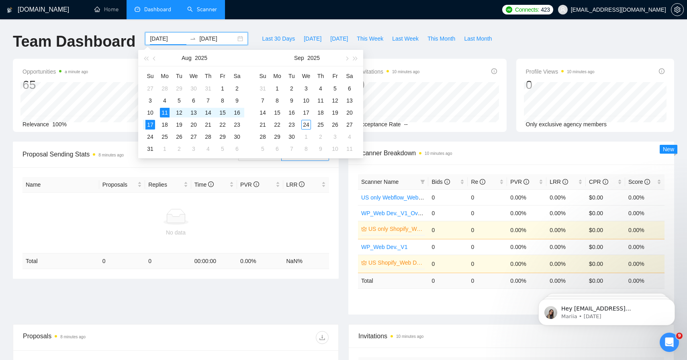
click at [169, 39] on input "[DATE]" at bounding box center [168, 38] width 37 height 9
type input "[DATE]"
click at [168, 126] on div "18" at bounding box center [165, 125] width 10 height 10
type input "[DATE]"
click at [152, 138] on div "24" at bounding box center [150, 137] width 10 height 10
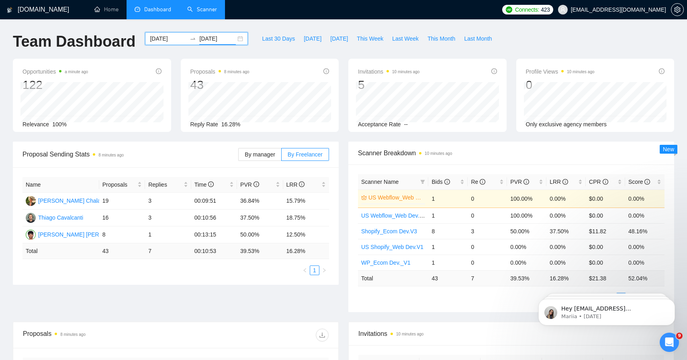
click at [164, 34] on input "[DATE]" at bounding box center [168, 38] width 37 height 9
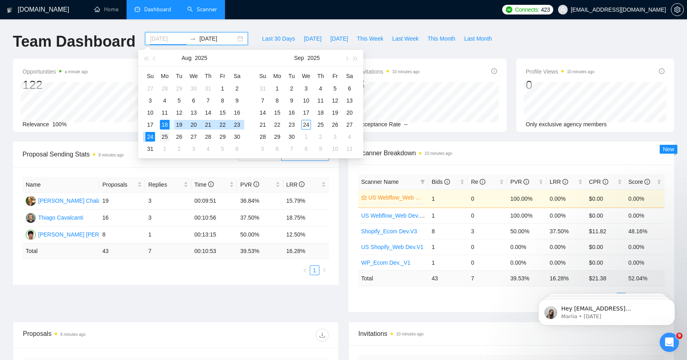
type input "[DATE]"
click at [166, 135] on div "25" at bounding box center [165, 137] width 10 height 10
type input "[DATE]"
click at [151, 149] on div "31" at bounding box center [150, 149] width 10 height 10
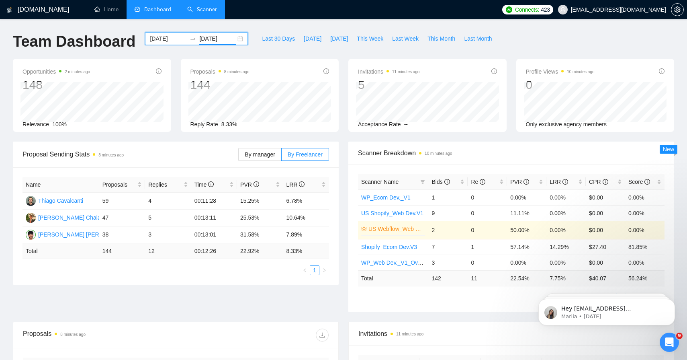
click at [173, 42] on input "[DATE]" at bounding box center [168, 38] width 37 height 9
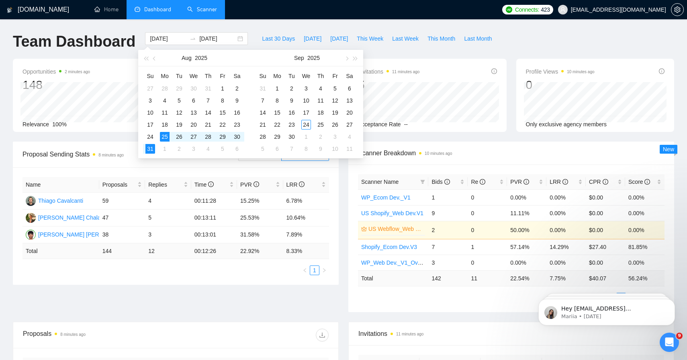
click at [109, 144] on div "Proposal Sending Stats 8 minutes ago" at bounding box center [131, 154] width 216 height 23
click at [174, 41] on input "[DATE]" at bounding box center [168, 38] width 37 height 9
type input "[DATE]"
click at [280, 88] on div "1" at bounding box center [277, 89] width 10 height 10
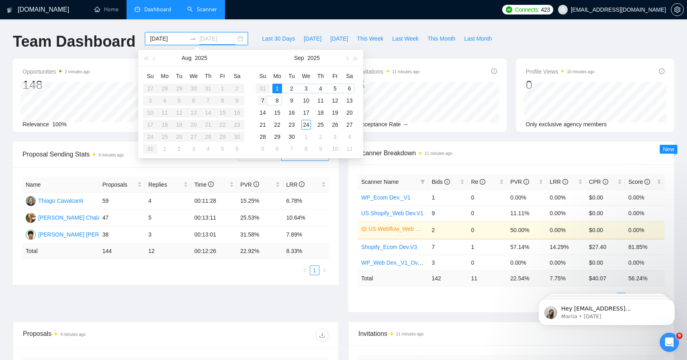
type input "[DATE]"
click at [263, 101] on div "7" at bounding box center [263, 101] width 10 height 10
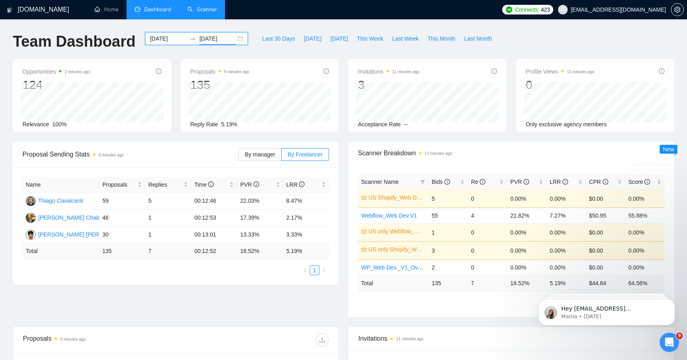
click at [172, 42] on input "[DATE]" at bounding box center [168, 38] width 37 height 9
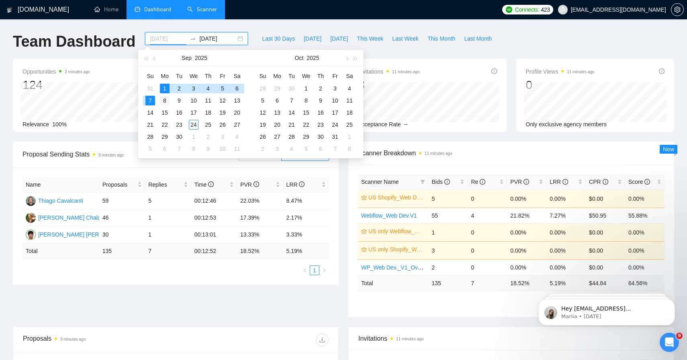
type input "[DATE]"
click at [165, 97] on div "8" at bounding box center [165, 101] width 10 height 10
type input "[DATE]"
click at [155, 113] on td "14" at bounding box center [150, 112] width 14 height 12
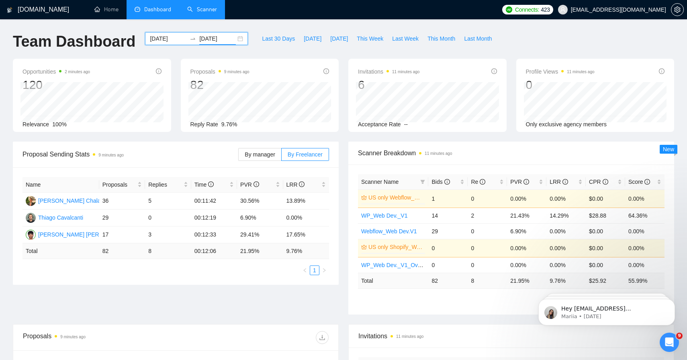
click at [170, 40] on input "[DATE]" at bounding box center [168, 38] width 37 height 9
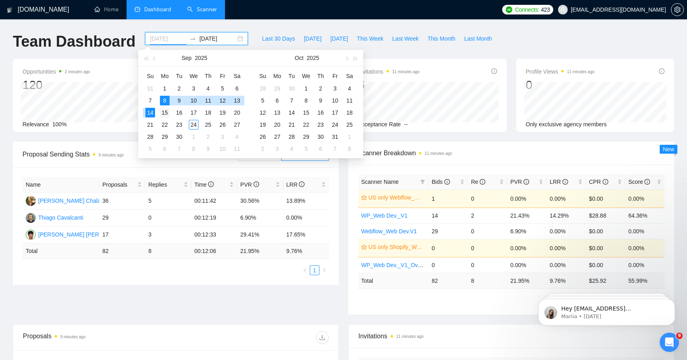
type input "[DATE]"
click at [164, 111] on div "15" at bounding box center [165, 113] width 10 height 10
type input "[DATE]"
click at [151, 123] on div "21" at bounding box center [150, 125] width 10 height 10
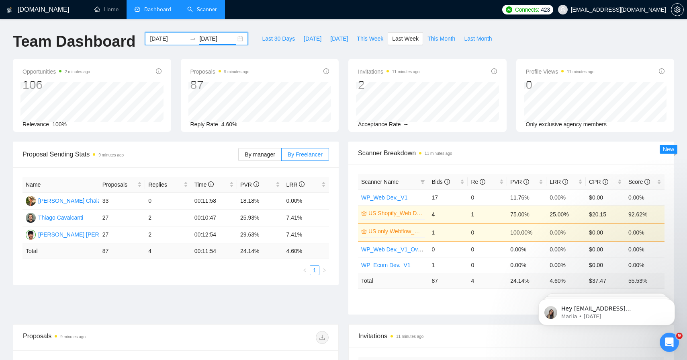
click at [166, 44] on div "[DATE] [DATE]" at bounding box center [196, 38] width 103 height 13
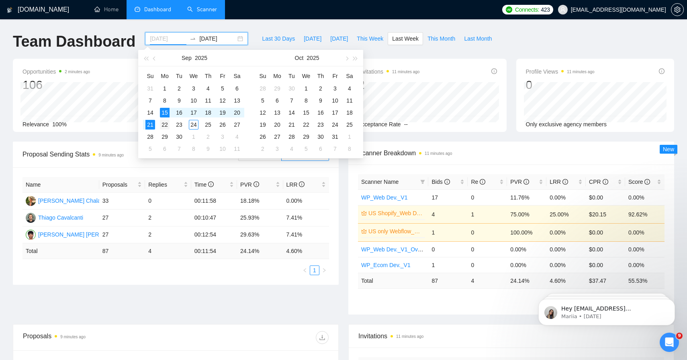
type input "[DATE]"
click at [164, 122] on div "22" at bounding box center [165, 125] width 10 height 10
type input "[DATE]"
click at [153, 137] on div "28" at bounding box center [150, 137] width 10 height 10
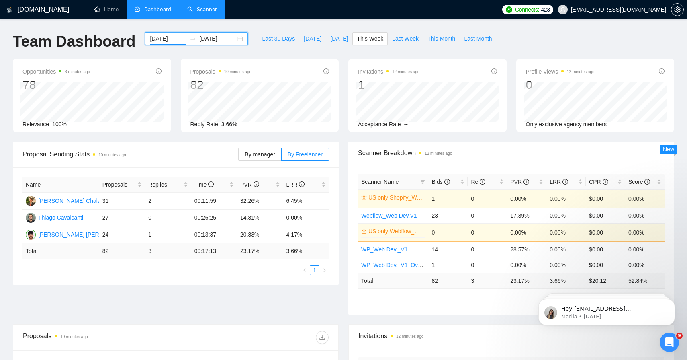
click at [173, 41] on input "[DATE]" at bounding box center [168, 38] width 37 height 9
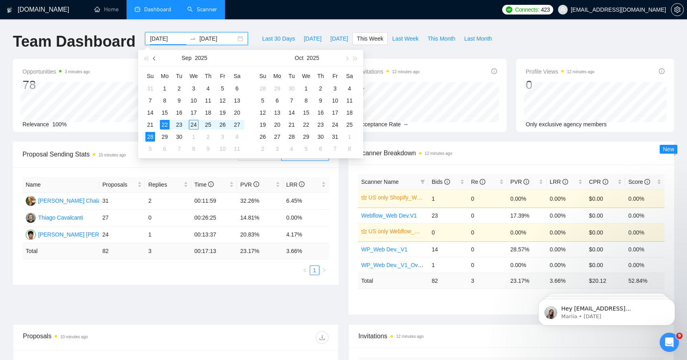
click at [156, 62] on button "button" at bounding box center [154, 58] width 9 height 16
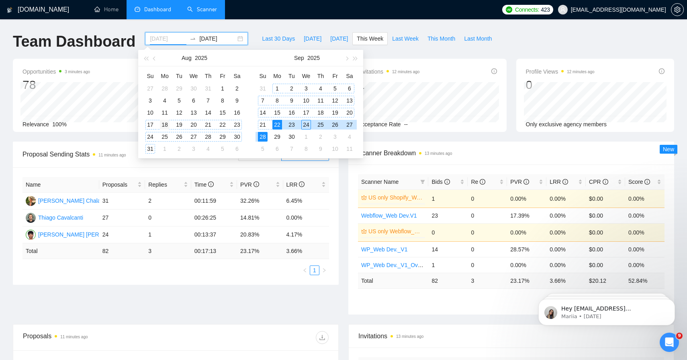
type input "[DATE]"
click at [166, 125] on div "18" at bounding box center [165, 125] width 10 height 10
type input "[DATE]"
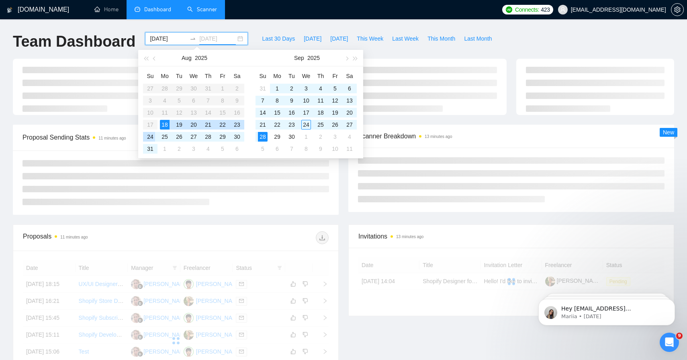
click at [149, 137] on div "24" at bounding box center [150, 137] width 10 height 10
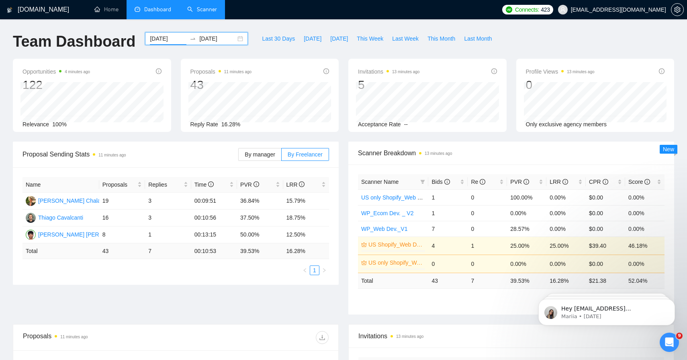
click at [173, 39] on input "[DATE]" at bounding box center [168, 38] width 37 height 9
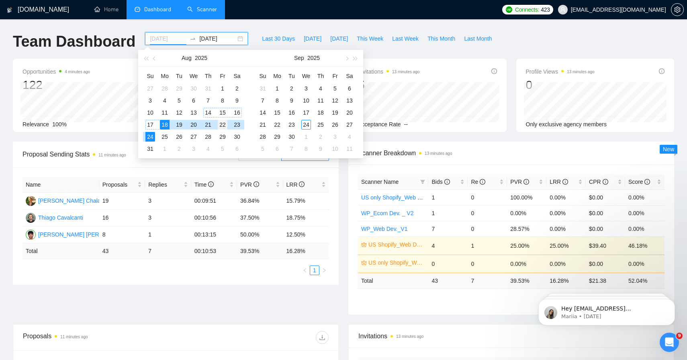
type input "[DATE]"
click at [221, 124] on div "22" at bounding box center [223, 125] width 10 height 10
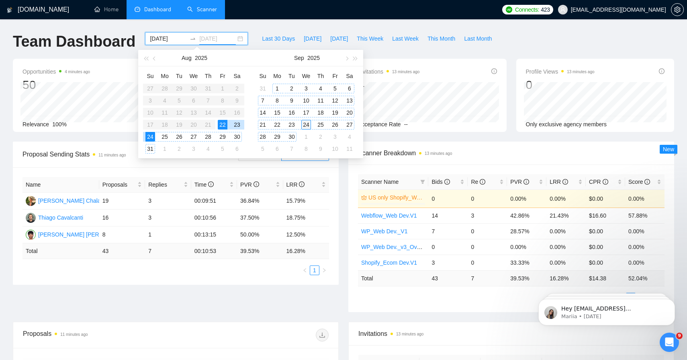
type input "[DATE]"
click at [308, 124] on div "24" at bounding box center [306, 125] width 10 height 10
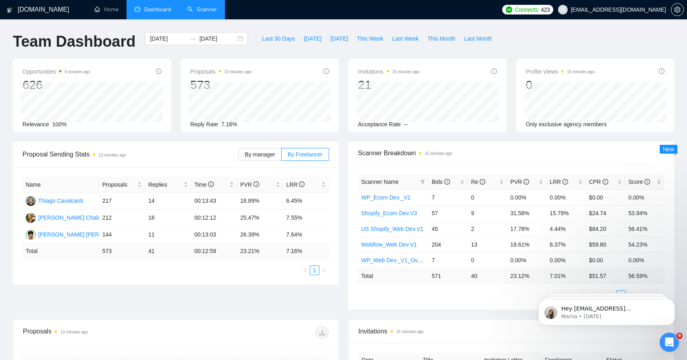
drag, startPoint x: 189, startPoint y: 131, endPoint x: 250, endPoint y: 130, distance: 60.7
click at [250, 130] on div "Proposals 13 minutes ago 573 [DATE] Sent 11 Replied 1 Reply Rate 7.16%" at bounding box center [260, 95] width 158 height 73
drag, startPoint x: 250, startPoint y: 130, endPoint x: 166, endPoint y: 124, distance: 84.6
click at [166, 124] on div "Opportunities 6 minutes ago 626 [DATE] Relevant 28 Relevance 100% Proposals 13 …" at bounding box center [343, 100] width 671 height 83
click at [252, 127] on div "Reply Rate 7.16%" at bounding box center [259, 124] width 139 height 9
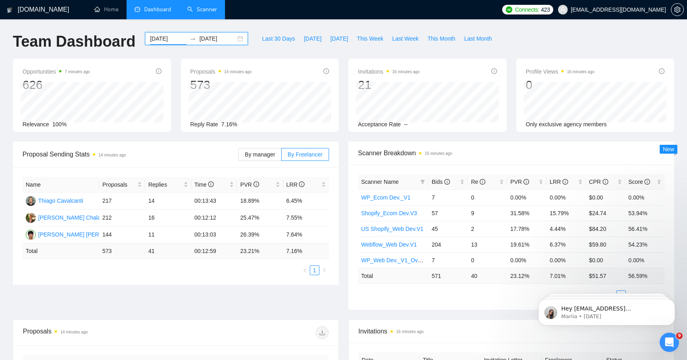
click at [169, 41] on input "[DATE]" at bounding box center [168, 38] width 37 height 9
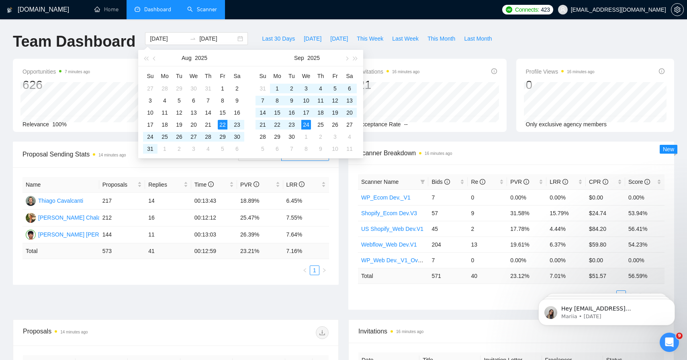
click at [135, 134] on div "Opportunities 7 minutes ago 626 [DATE] Relevant 17 Relevance 100% Proposals 14 …" at bounding box center [343, 100] width 671 height 83
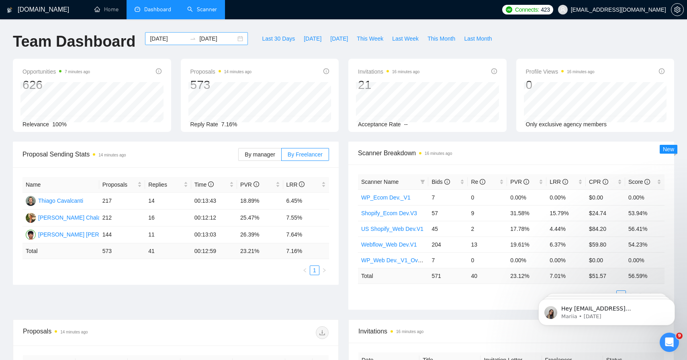
click at [170, 42] on input "[DATE]" at bounding box center [168, 38] width 37 height 9
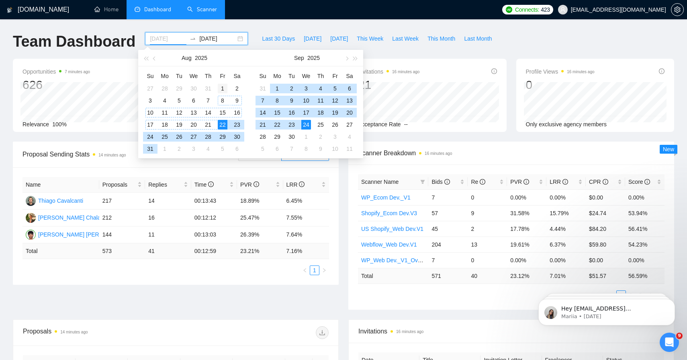
type input "[DATE]"
click at [225, 88] on div "1" at bounding box center [223, 89] width 10 height 10
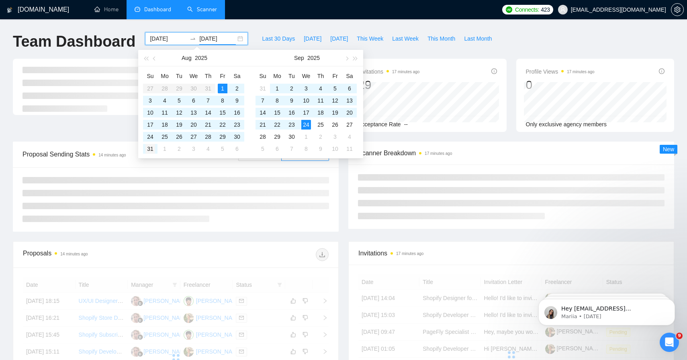
type input "[DATE]"
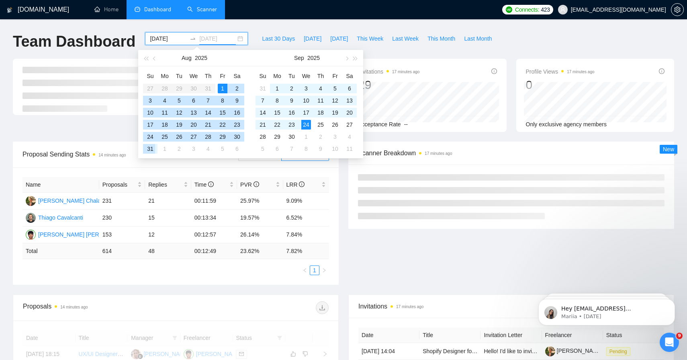
click at [150, 144] on div "31" at bounding box center [150, 149] width 10 height 10
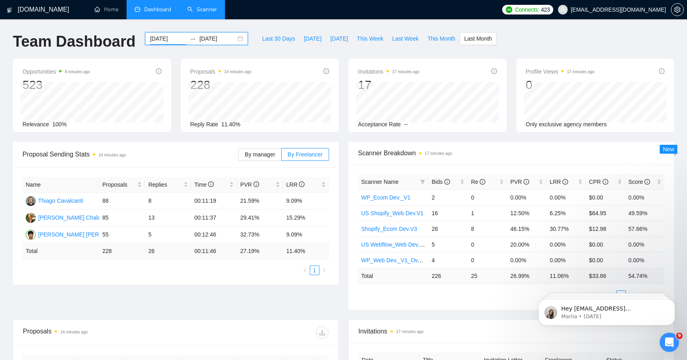
click at [170, 39] on input "[DATE]" at bounding box center [168, 38] width 37 height 9
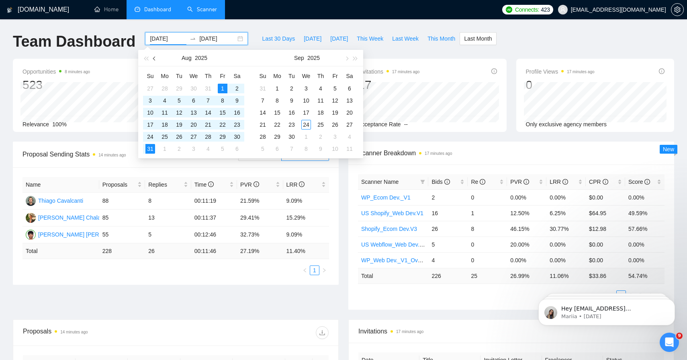
click at [154, 59] on button "button" at bounding box center [154, 58] width 9 height 16
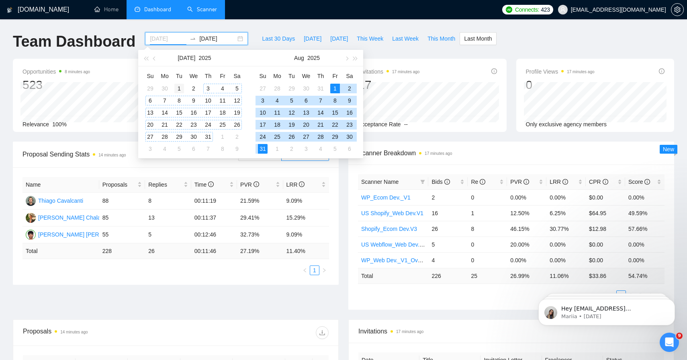
type input "[DATE]"
click at [182, 88] on div "1" at bounding box center [179, 89] width 10 height 10
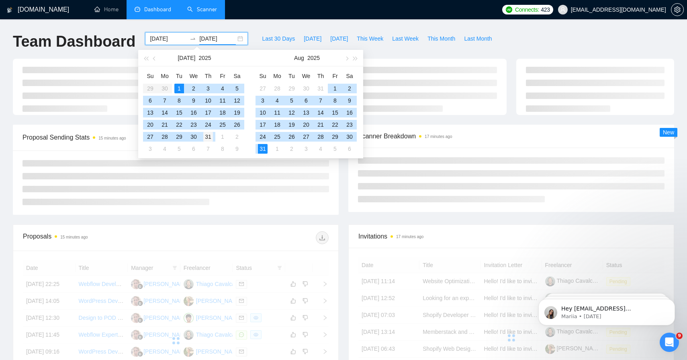
type input "[DATE]"
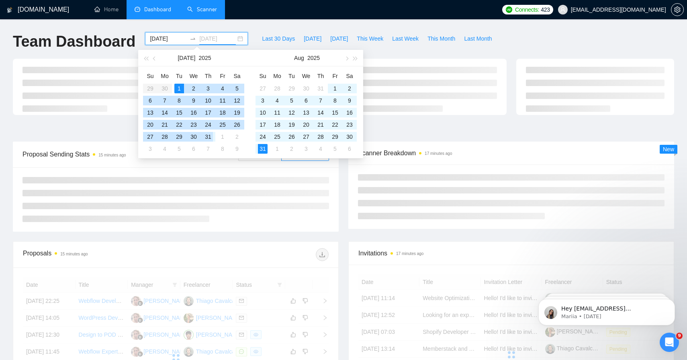
click at [209, 138] on div "31" at bounding box center [208, 137] width 10 height 10
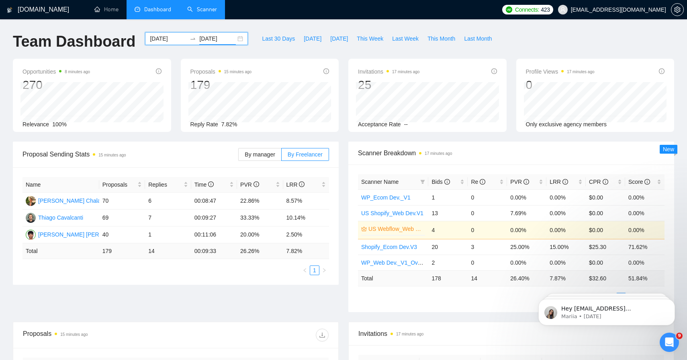
click at [169, 41] on input "[DATE]" at bounding box center [168, 38] width 37 height 9
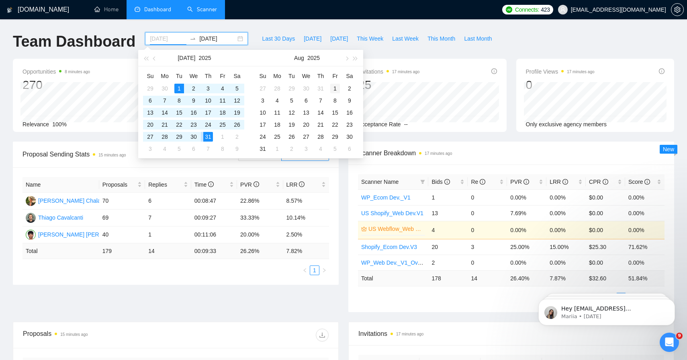
type input "[DATE]"
click at [335, 90] on div "1" at bounding box center [335, 89] width 10 height 10
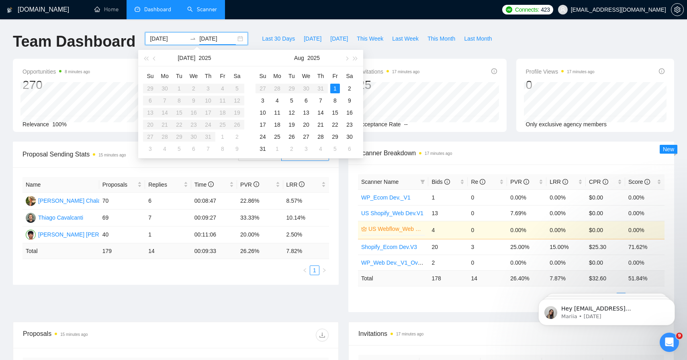
type input "[DATE]"
click at [265, 151] on div "31" at bounding box center [263, 149] width 10 height 10
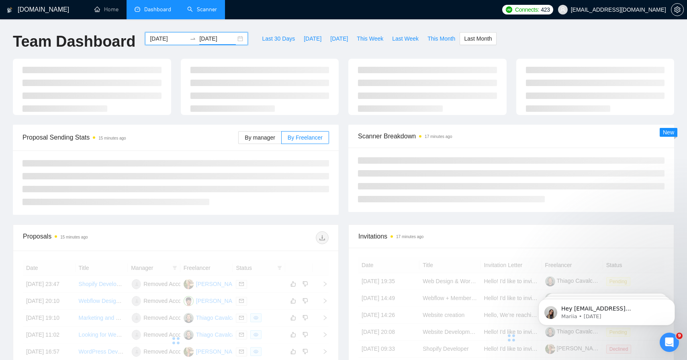
click at [159, 39] on input "[DATE]" at bounding box center [168, 38] width 37 height 9
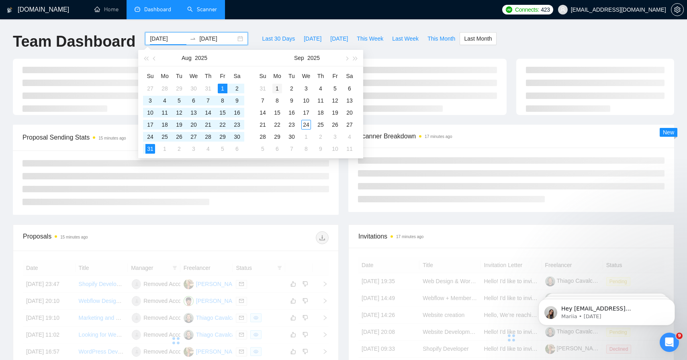
type input "[DATE]"
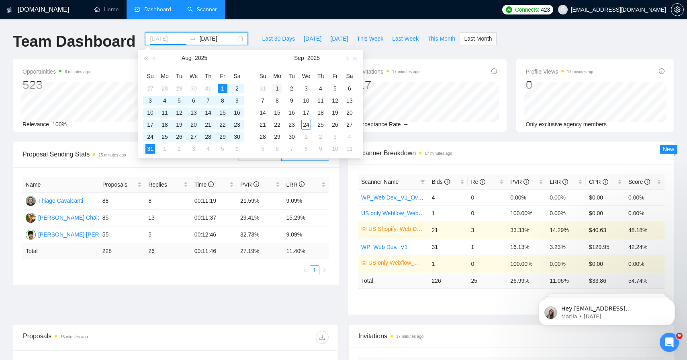
click at [280, 88] on div "1" at bounding box center [277, 89] width 10 height 10
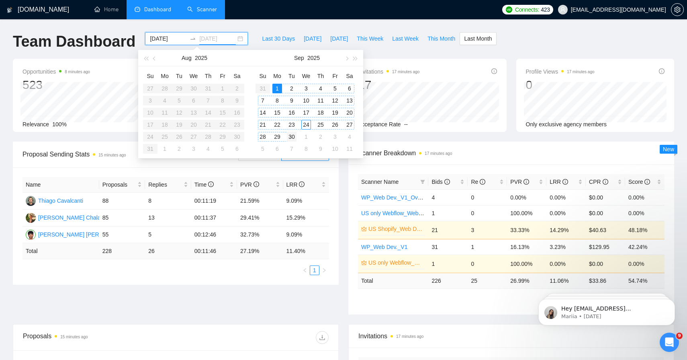
type input "[DATE]"
click at [293, 139] on div "30" at bounding box center [292, 137] width 10 height 10
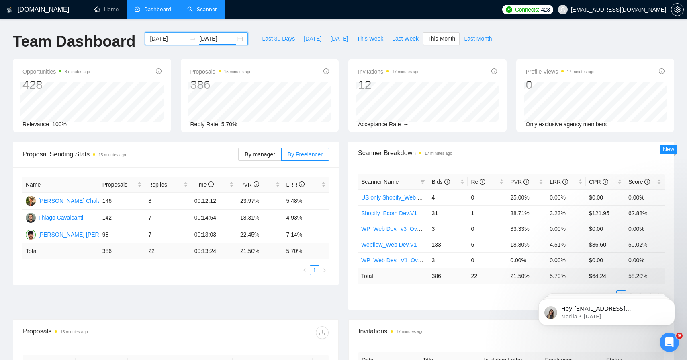
click at [166, 36] on input "[DATE]" at bounding box center [168, 38] width 37 height 9
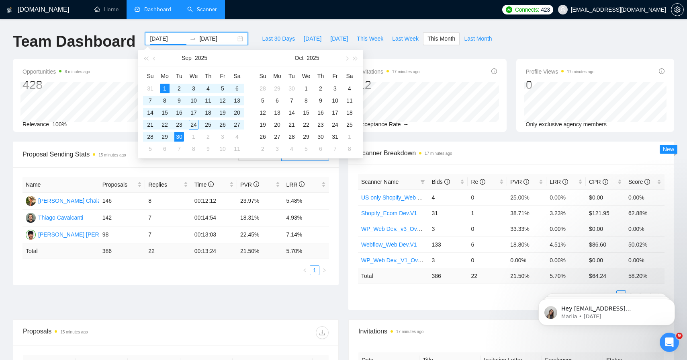
click at [119, 305] on div "Proposal Sending Stats 15 minutes ago By manager By Freelancer Name Proposals R…" at bounding box center [343, 230] width 671 height 178
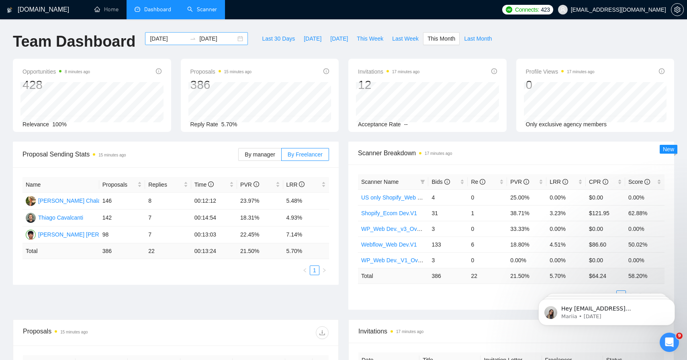
click at [171, 44] on div "[DATE] [DATE]" at bounding box center [196, 38] width 103 height 13
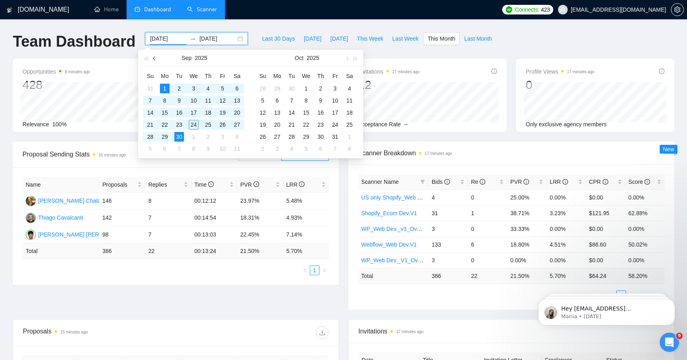
click at [154, 57] on span "button" at bounding box center [155, 58] width 4 height 4
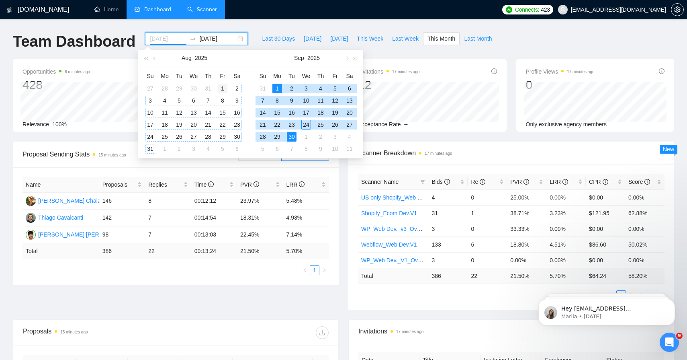
type input "[DATE]"
click at [219, 87] on div "1" at bounding box center [223, 89] width 10 height 10
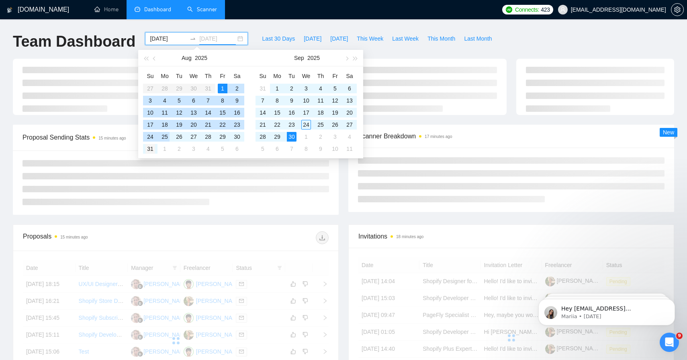
type input "[DATE]"
click at [148, 149] on div "31" at bounding box center [150, 149] width 10 height 10
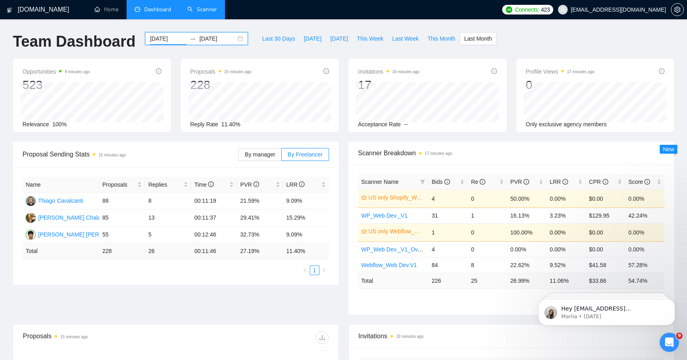
click at [168, 39] on input "[DATE]" at bounding box center [168, 38] width 37 height 9
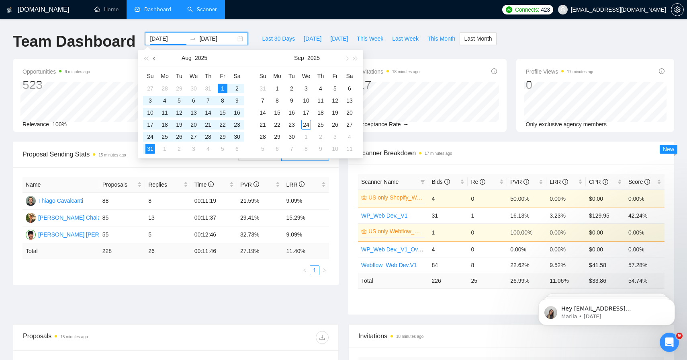
click at [157, 59] on button "button" at bounding box center [154, 58] width 9 height 16
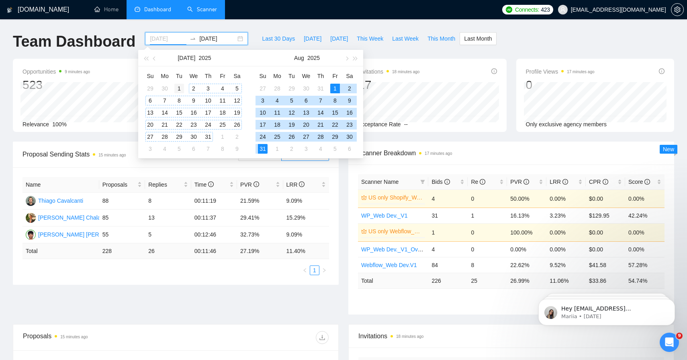
type input "[DATE]"
click at [183, 88] on div "1" at bounding box center [179, 89] width 10 height 10
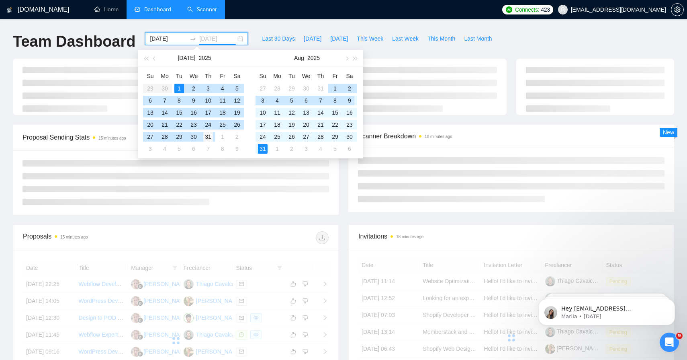
type input "[DATE]"
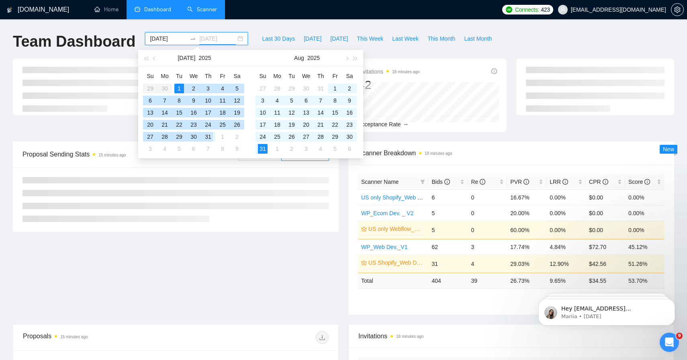
click at [214, 137] on td "31" at bounding box center [208, 137] width 14 height 12
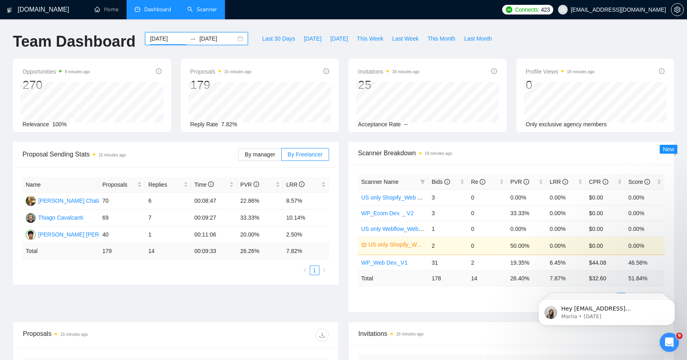
click at [162, 39] on input "[DATE]" at bounding box center [168, 38] width 37 height 9
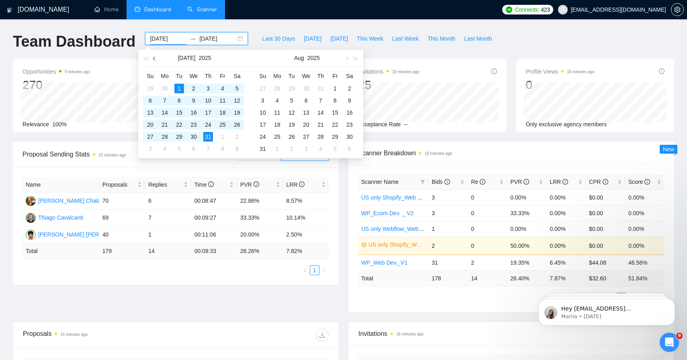
click at [156, 60] on button "button" at bounding box center [154, 58] width 9 height 16
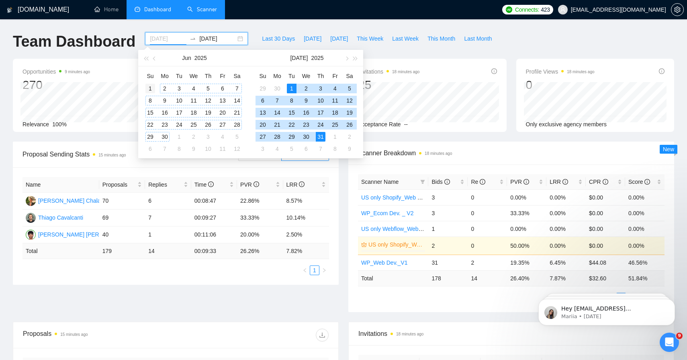
type input "[DATE]"
click at [149, 88] on div "1" at bounding box center [150, 89] width 10 height 10
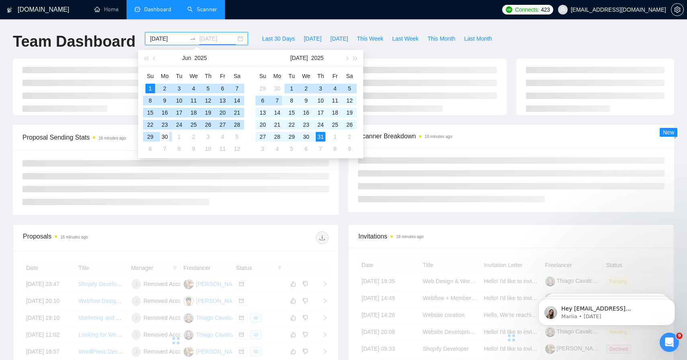
type input "[DATE]"
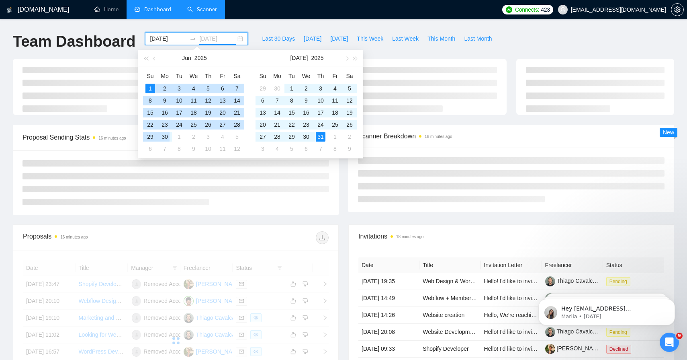
click at [167, 141] on div "30" at bounding box center [165, 137] width 10 height 10
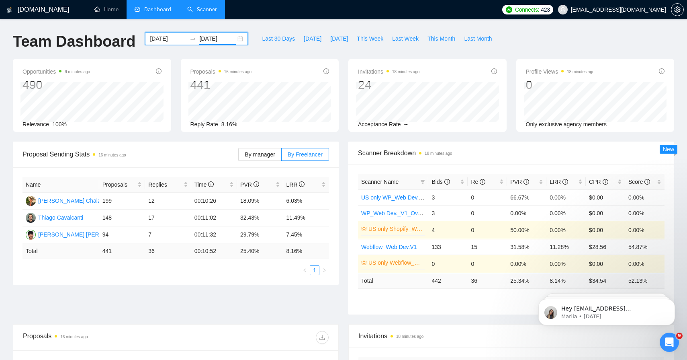
click at [171, 40] on input "[DATE]" at bounding box center [168, 38] width 37 height 9
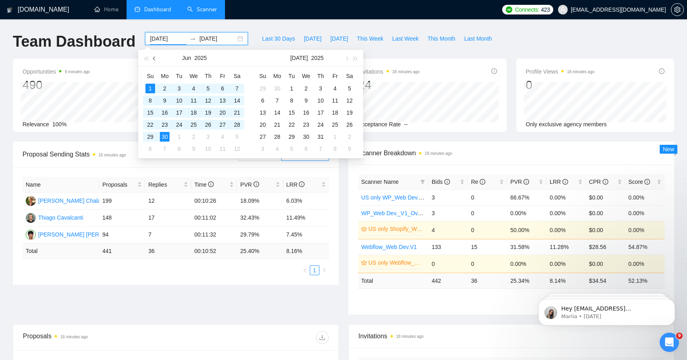
click at [157, 55] on button "button" at bounding box center [154, 58] width 9 height 16
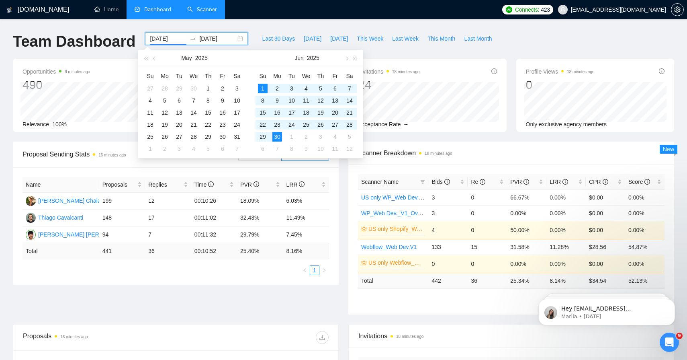
click at [124, 330] on div "Proposals 16 minutes ago" at bounding box center [176, 337] width 306 height 26
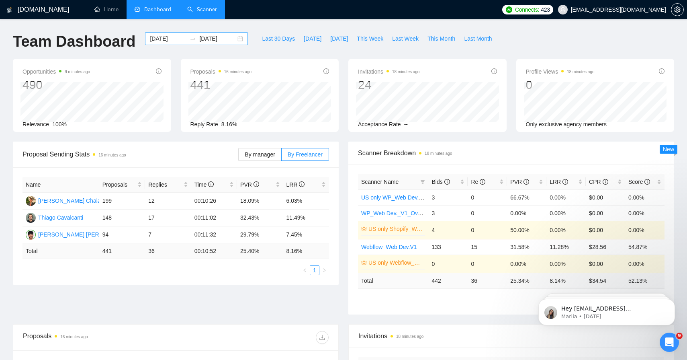
click at [157, 41] on input "[DATE]" at bounding box center [168, 38] width 37 height 9
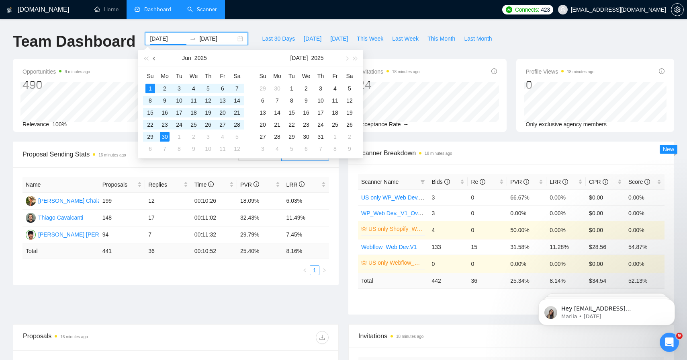
click at [156, 60] on button "button" at bounding box center [154, 58] width 9 height 16
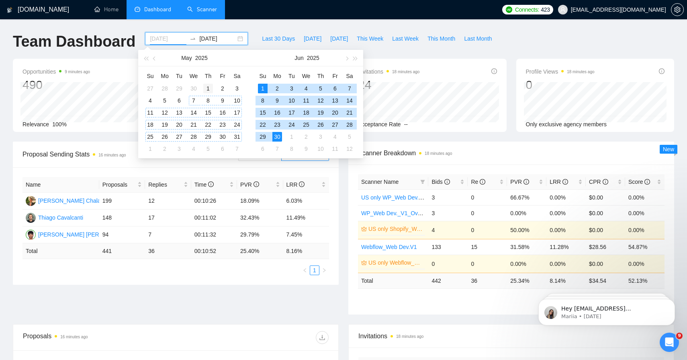
type input "[DATE]"
click at [205, 88] on div "1" at bounding box center [208, 89] width 10 height 10
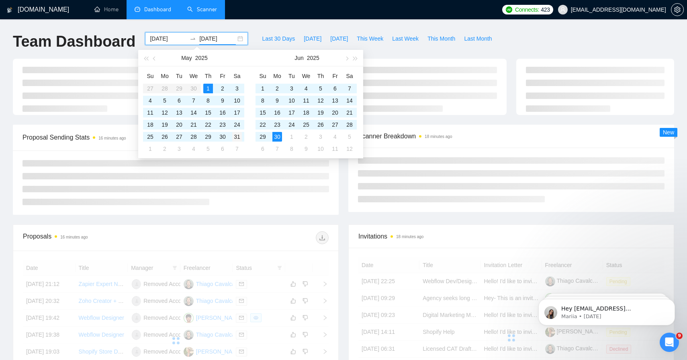
type input "[DATE]"
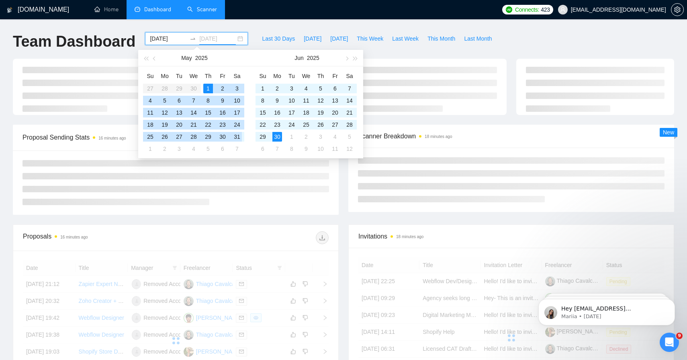
click at [239, 138] on div "31" at bounding box center [237, 137] width 10 height 10
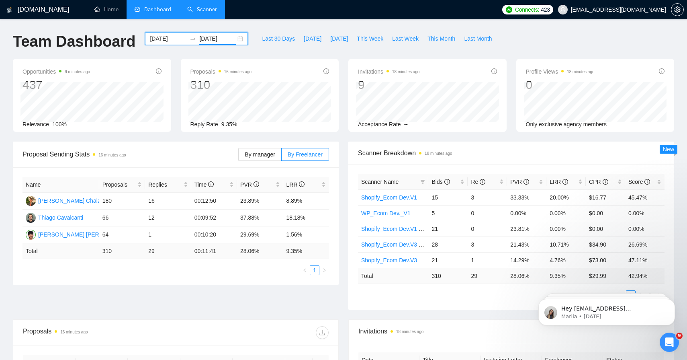
click at [178, 41] on input "[DATE]" at bounding box center [168, 38] width 37 height 9
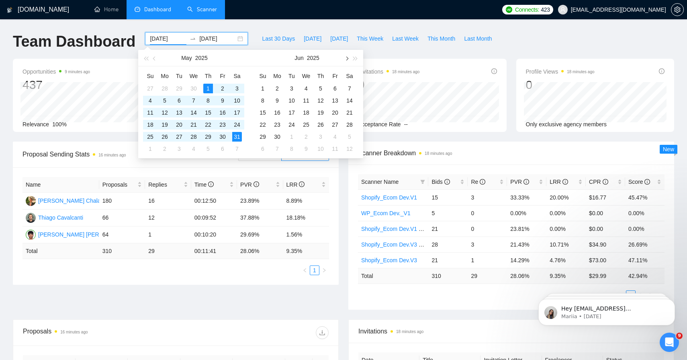
click at [346, 61] on button "button" at bounding box center [346, 58] width 9 height 16
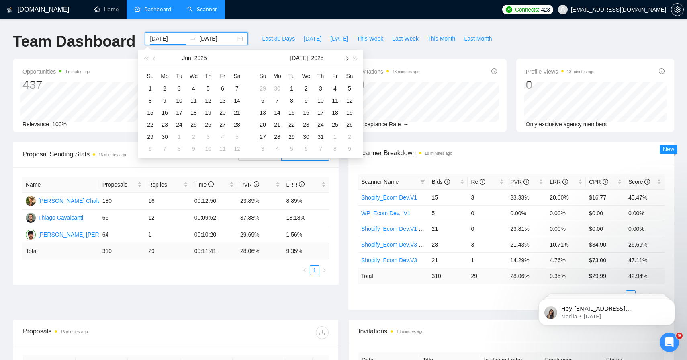
click at [346, 61] on button "button" at bounding box center [346, 58] width 9 height 16
click at [348, 58] on span "button" at bounding box center [346, 58] width 4 height 4
type input "[DATE]"
click at [276, 88] on div "1" at bounding box center [277, 89] width 10 height 10
click at [156, 59] on button "button" at bounding box center [154, 58] width 9 height 16
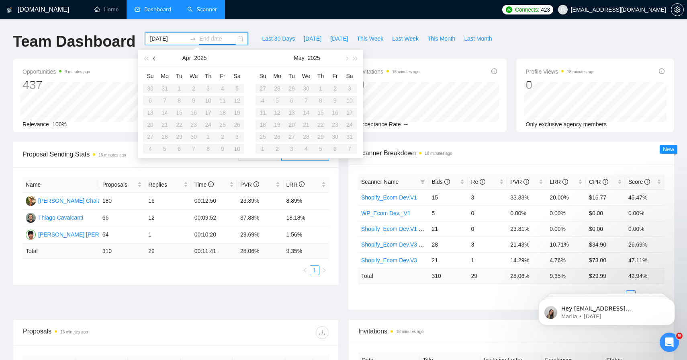
click at [155, 59] on span "button" at bounding box center [155, 58] width 4 height 4
click at [348, 58] on span "button" at bounding box center [346, 58] width 4 height 4
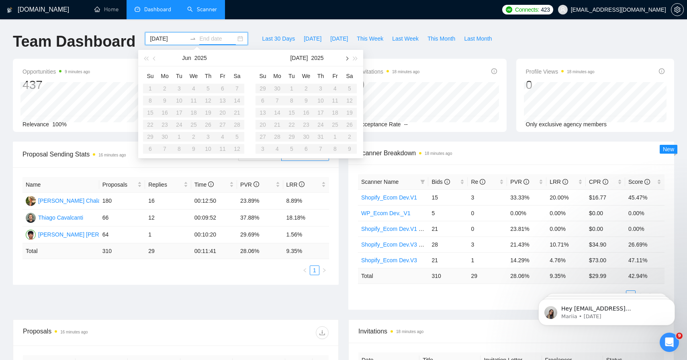
click at [348, 58] on span "button" at bounding box center [346, 58] width 4 height 4
click at [165, 90] on div "1" at bounding box center [165, 89] width 10 height 10
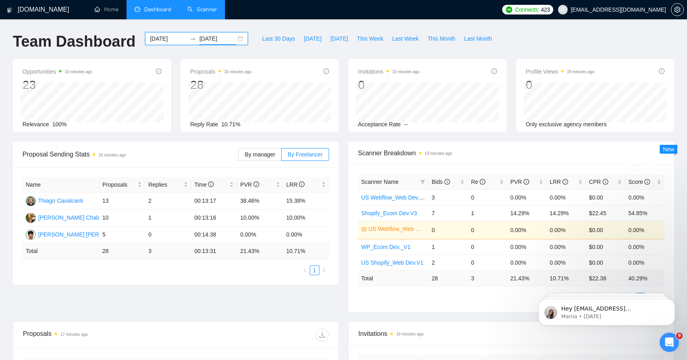
click at [219, 41] on input "[DATE]" at bounding box center [217, 38] width 37 height 9
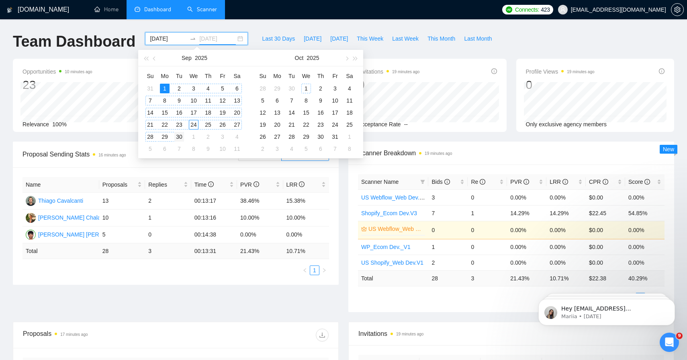
type input "[DATE]"
click at [179, 134] on div "30" at bounding box center [179, 137] width 10 height 10
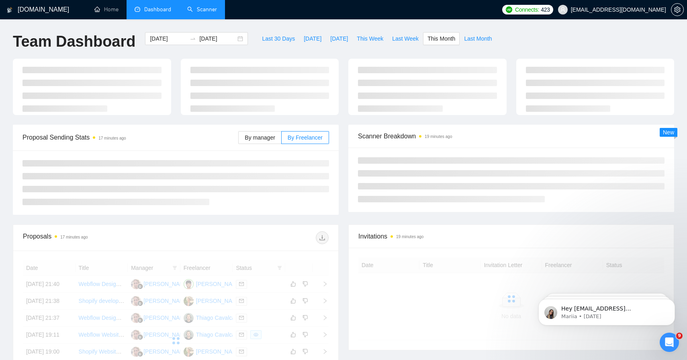
click at [189, 212] on div at bounding box center [176, 182] width 326 height 64
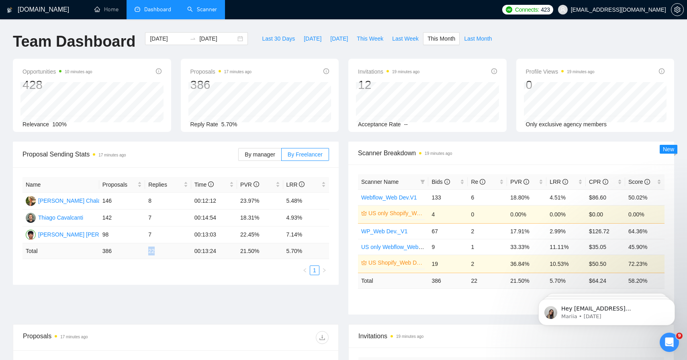
drag, startPoint x: 164, startPoint y: 254, endPoint x: 138, endPoint y: 246, distance: 26.3
click at [138, 246] on tr "Total 386 22 00:13:24 21.50 % 5.70 %" at bounding box center [176, 251] width 307 height 16
click at [276, 101] on div "Proposals 17 minutes ago 386 [DATE] Sent 23 Reply Rate 5.70%" at bounding box center [260, 95] width 158 height 73
click at [260, 126] on div "Reply Rate 5.70%" at bounding box center [259, 124] width 139 height 9
drag, startPoint x: 167, startPoint y: 255, endPoint x: 146, endPoint y: 252, distance: 21.5
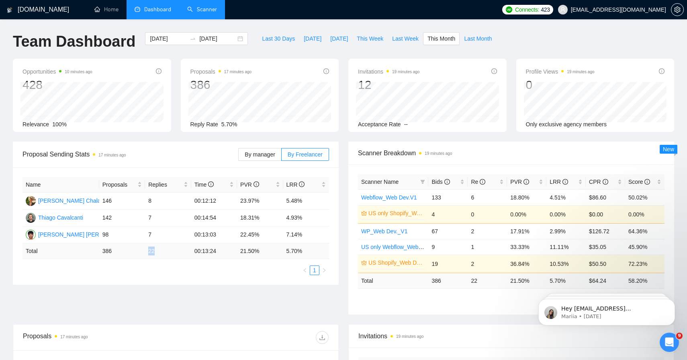
click at [146, 252] on td "22" at bounding box center [168, 251] width 46 height 16
click at [158, 254] on td "22" at bounding box center [168, 251] width 46 height 16
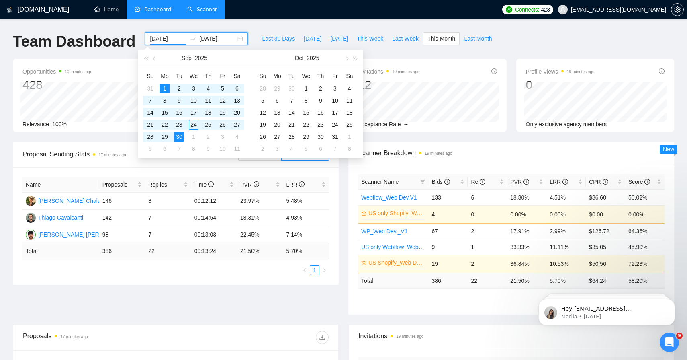
click at [169, 42] on input "[DATE]" at bounding box center [168, 38] width 37 height 9
click at [159, 59] on button "button" at bounding box center [154, 58] width 9 height 16
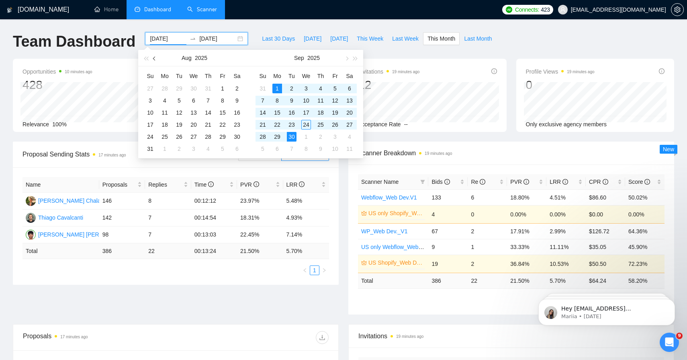
click at [157, 59] on button "button" at bounding box center [154, 58] width 9 height 16
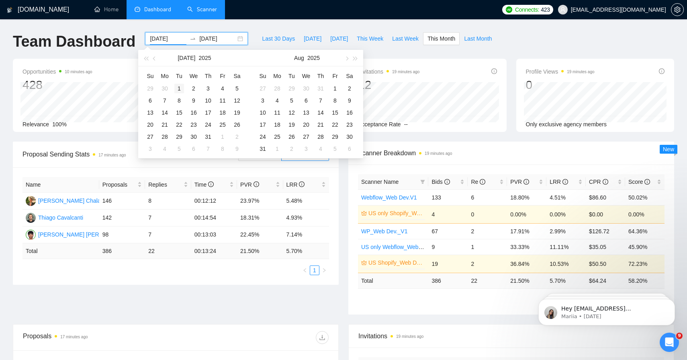
type input "[DATE]"
click at [183, 86] on div "1" at bounding box center [179, 89] width 10 height 10
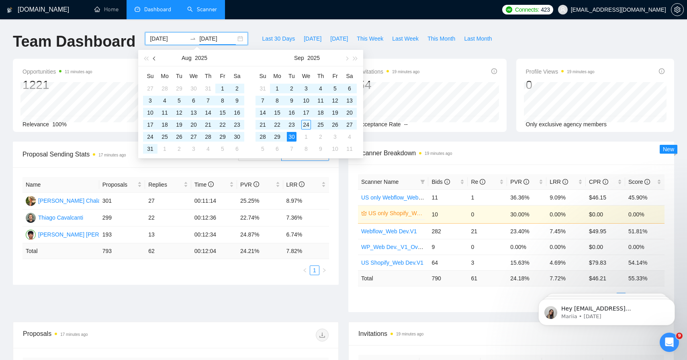
click at [156, 57] on button "button" at bounding box center [154, 58] width 9 height 16
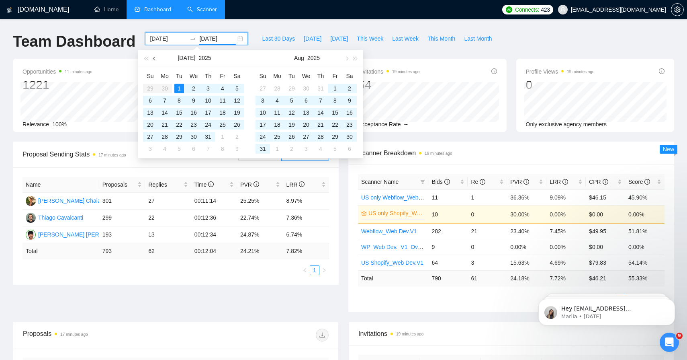
click at [156, 57] on button "button" at bounding box center [154, 58] width 9 height 16
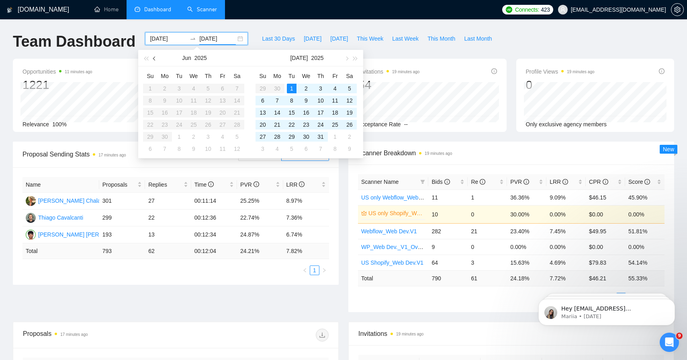
click at [154, 59] on span "button" at bounding box center [155, 58] width 4 height 4
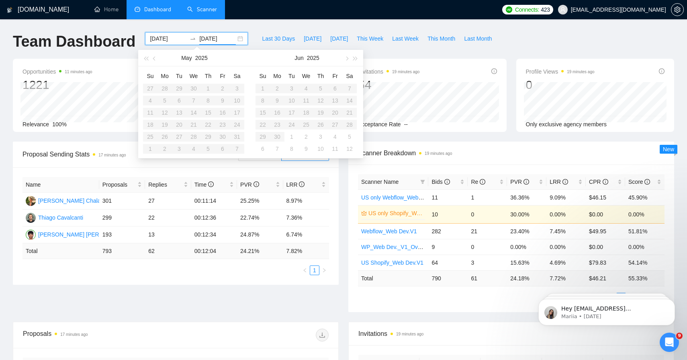
click at [209, 91] on table "Su Mo Tu We Th Fr Sa 27 28 29 30 1 2 3 4 5 6 7 8 9 10 11 12 13 14 15 16 17 18 1…" at bounding box center [193, 112] width 101 height 85
click at [349, 59] on button "button" at bounding box center [346, 58] width 9 height 16
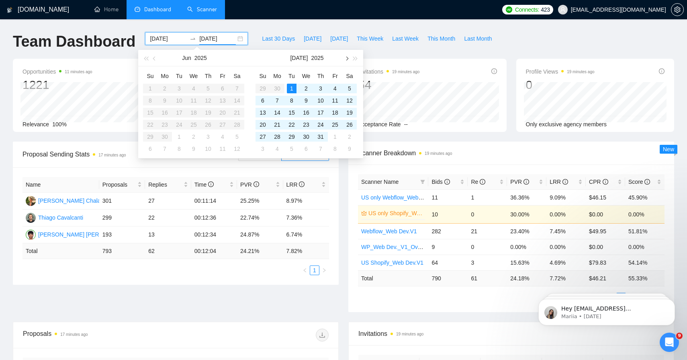
click at [349, 59] on button "button" at bounding box center [346, 58] width 9 height 16
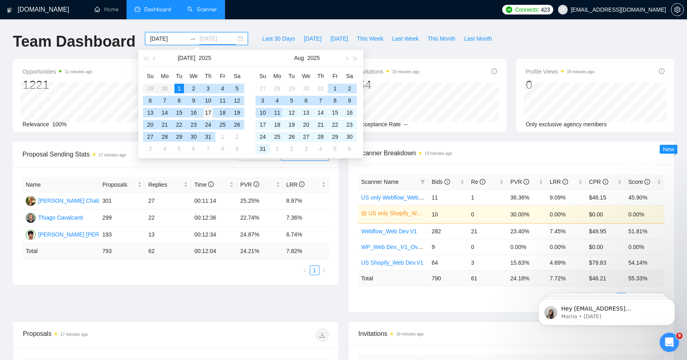
type input "[DATE]"
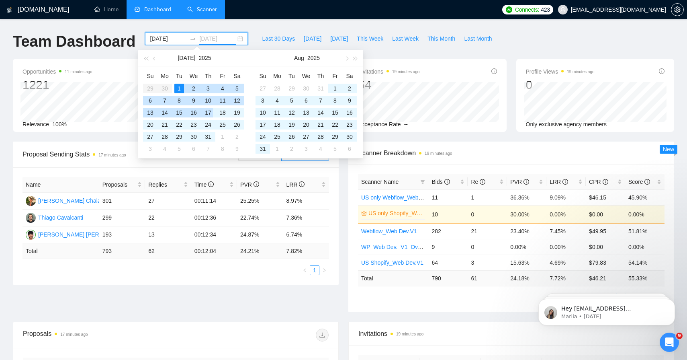
click at [209, 115] on div "17" at bounding box center [208, 113] width 10 height 10
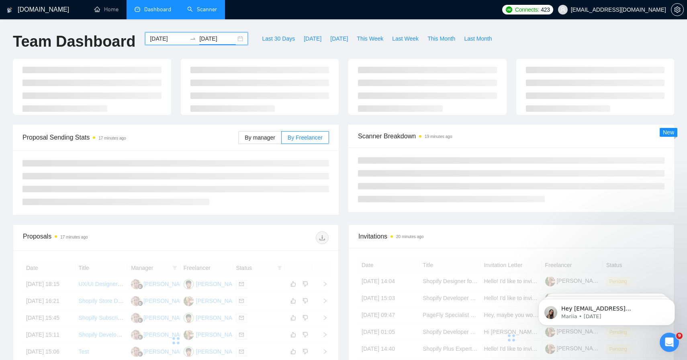
click at [163, 41] on input "[DATE]" at bounding box center [168, 38] width 37 height 9
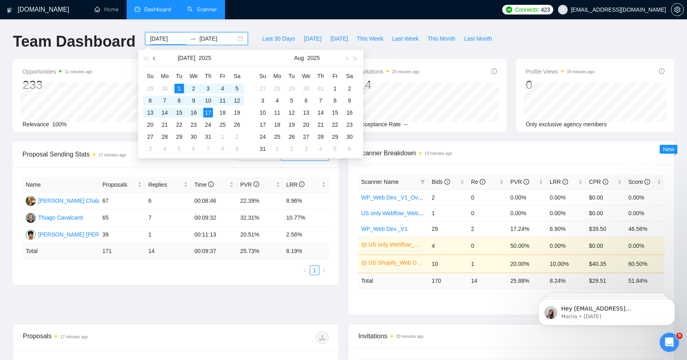
click at [157, 62] on button "button" at bounding box center [154, 58] width 9 height 16
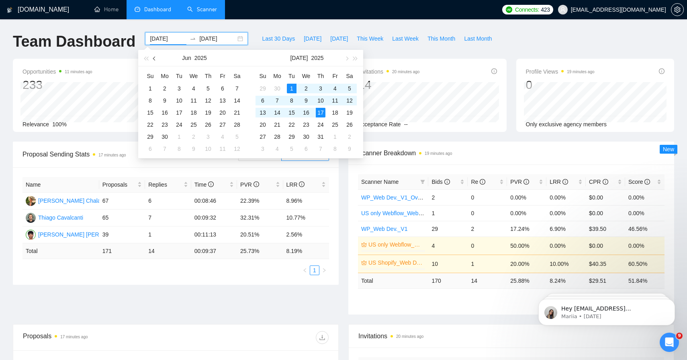
click at [157, 62] on button "button" at bounding box center [154, 58] width 9 height 16
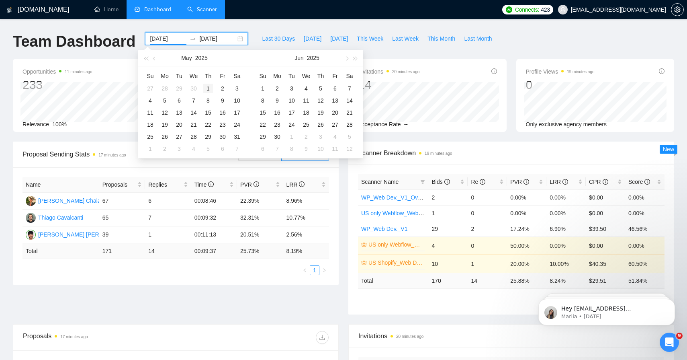
type input "[DATE]"
click at [207, 88] on div "1" at bounding box center [208, 89] width 10 height 10
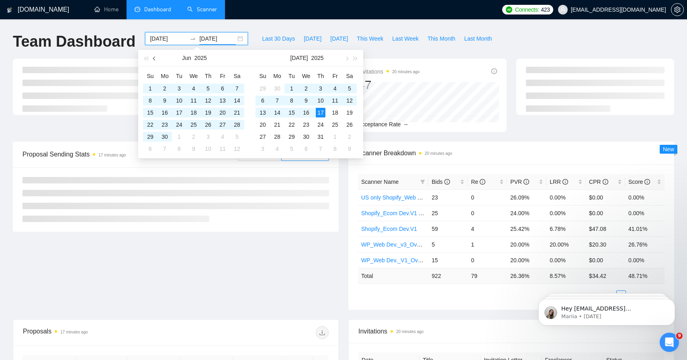
click at [153, 62] on button "button" at bounding box center [154, 58] width 9 height 16
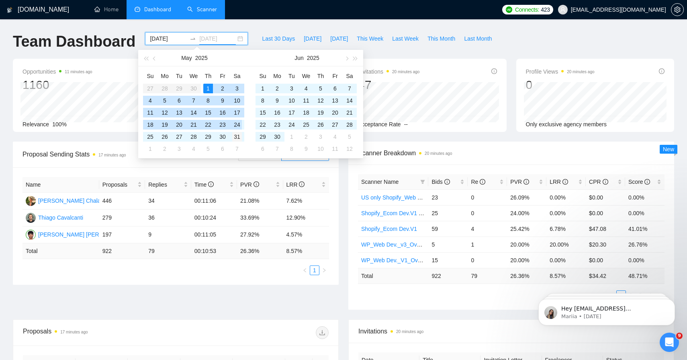
type input "[DATE]"
click at [239, 137] on div "31" at bounding box center [237, 137] width 10 height 10
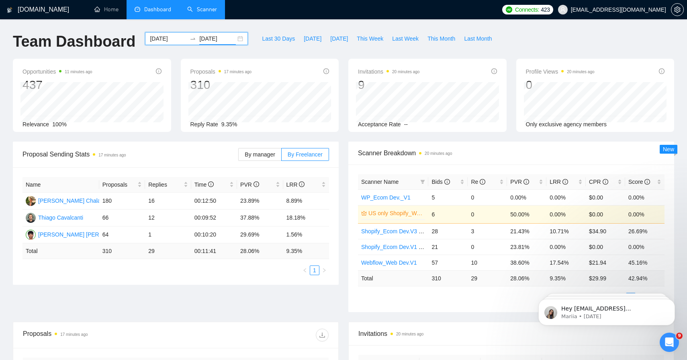
click at [175, 39] on input "[DATE]" at bounding box center [168, 38] width 37 height 9
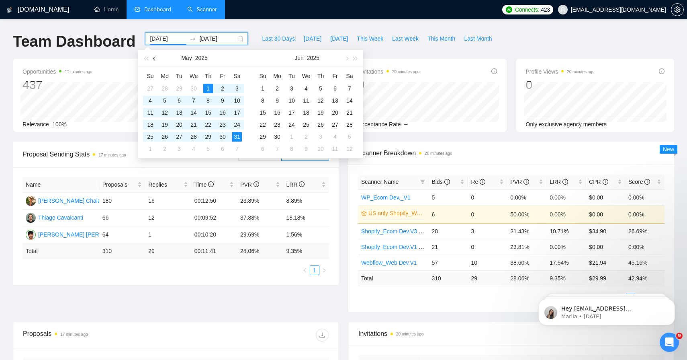
click at [156, 61] on button "button" at bounding box center [154, 58] width 9 height 16
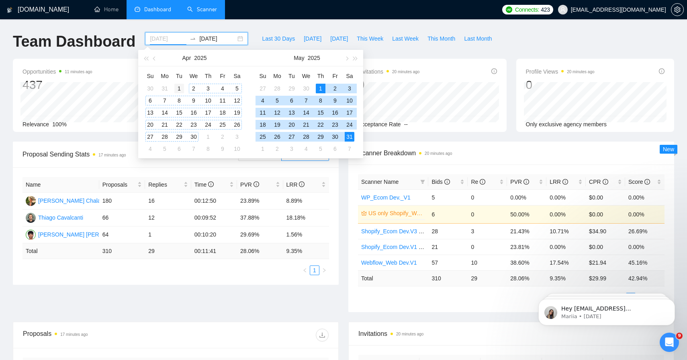
type input "[DATE]"
click at [180, 88] on div "1" at bounding box center [179, 89] width 10 height 10
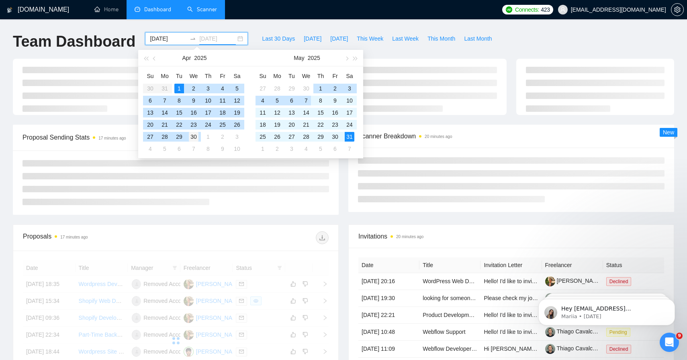
type input "[DATE]"
click at [193, 140] on div "30" at bounding box center [194, 137] width 10 height 10
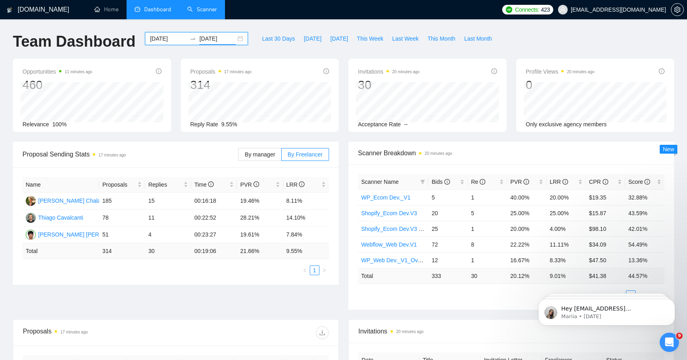
click at [164, 40] on input "[DATE]" at bounding box center [168, 38] width 37 height 9
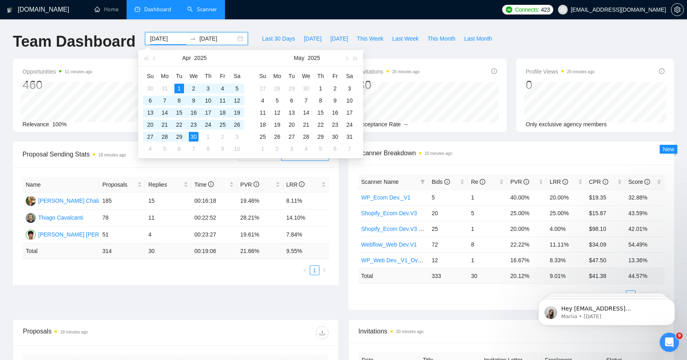
click at [106, 166] on div "Proposal Sending Stats 18 minutes ago" at bounding box center [131, 154] width 216 height 23
click at [169, 37] on input "[DATE]" at bounding box center [168, 38] width 37 height 9
click at [158, 58] on button "button" at bounding box center [154, 58] width 9 height 16
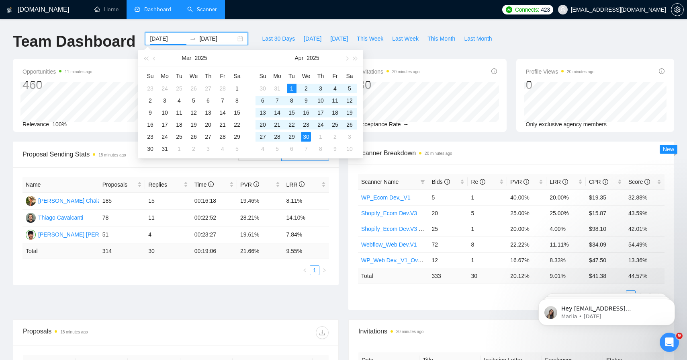
click at [104, 143] on div "Proposal Sending Stats 18 minutes ago" at bounding box center [131, 154] width 216 height 23
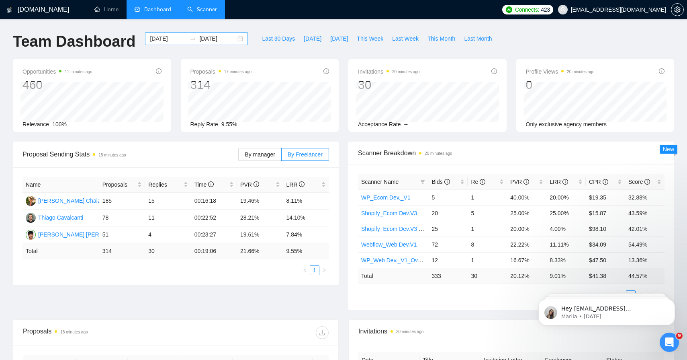
click at [158, 37] on input "[DATE]" at bounding box center [168, 38] width 37 height 9
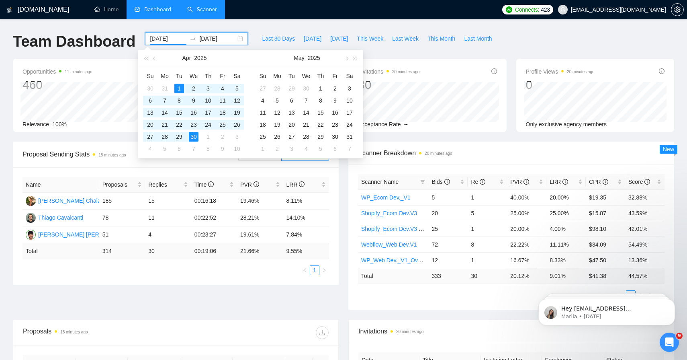
click at [133, 141] on div "Opportunities 11 minutes ago 460 [DATE] Relevant 3 Relevance 100% Proposals 17 …" at bounding box center [343, 100] width 671 height 83
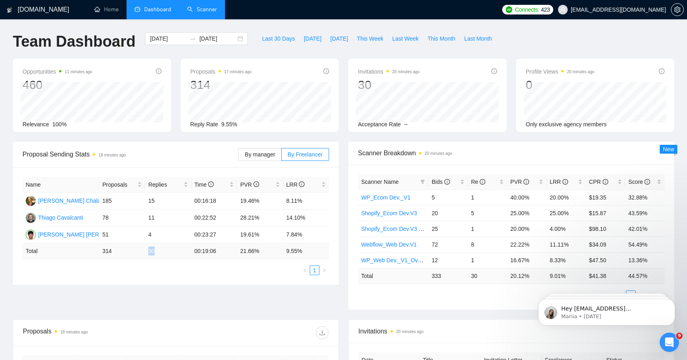
drag, startPoint x: 147, startPoint y: 246, endPoint x: 167, endPoint y: 248, distance: 19.7
click at [167, 248] on td "30" at bounding box center [168, 251] width 46 height 16
click at [167, 40] on input "[DATE]" at bounding box center [168, 38] width 37 height 9
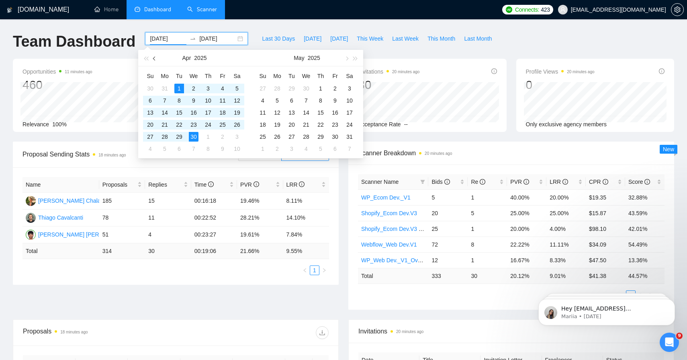
click at [155, 59] on span "button" at bounding box center [155, 58] width 4 height 4
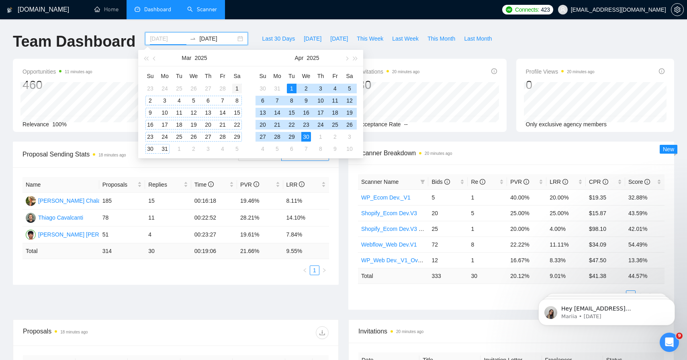
type input "[DATE]"
click at [238, 88] on div "1" at bounding box center [237, 89] width 10 height 10
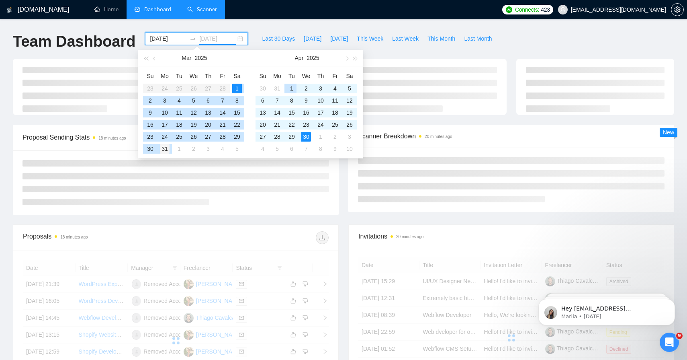
type input "[DATE]"
click at [168, 150] on div "31" at bounding box center [165, 149] width 10 height 10
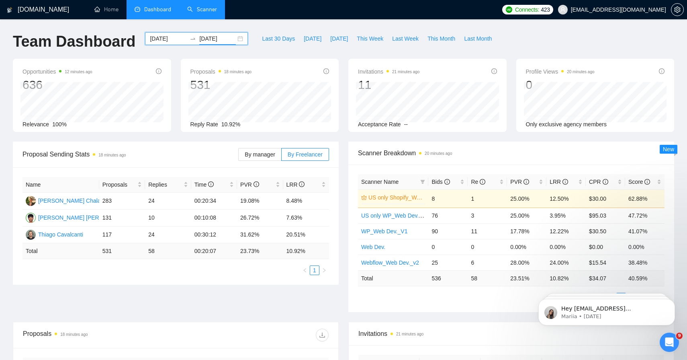
click at [168, 39] on input "[DATE]" at bounding box center [168, 38] width 37 height 9
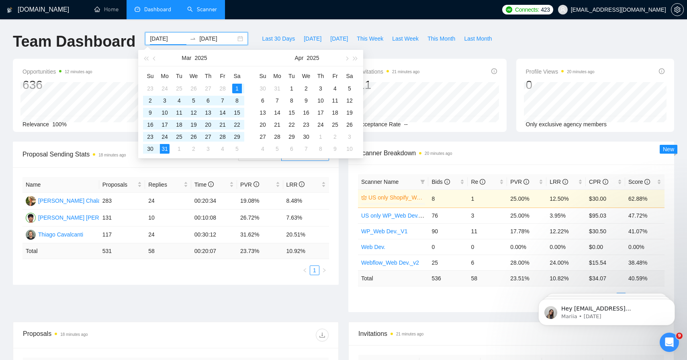
click at [164, 289] on div "Proposal Sending Stats 18 minutes ago By manager By Freelancer Name Proposals R…" at bounding box center [343, 231] width 671 height 180
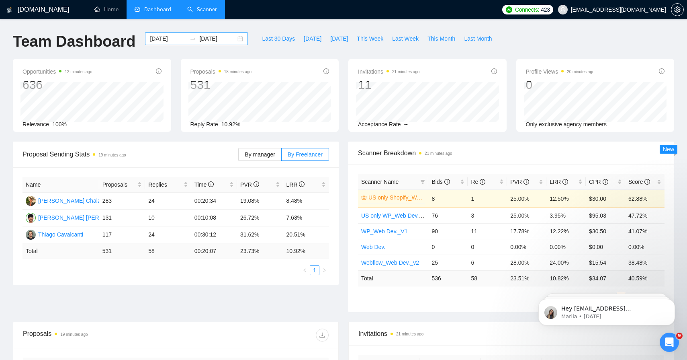
click at [170, 45] on div "[DATE] [DATE]" at bounding box center [196, 38] width 103 height 13
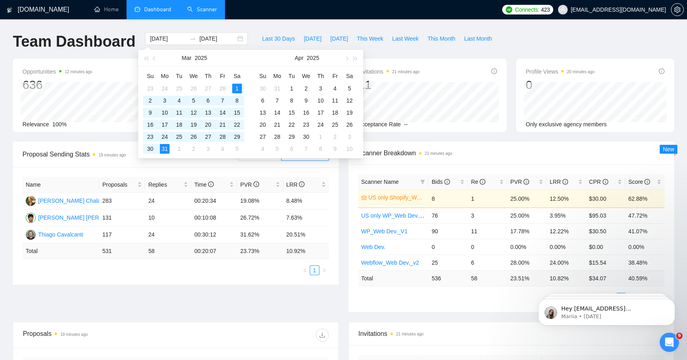
click at [129, 273] on ul "1" at bounding box center [176, 270] width 307 height 10
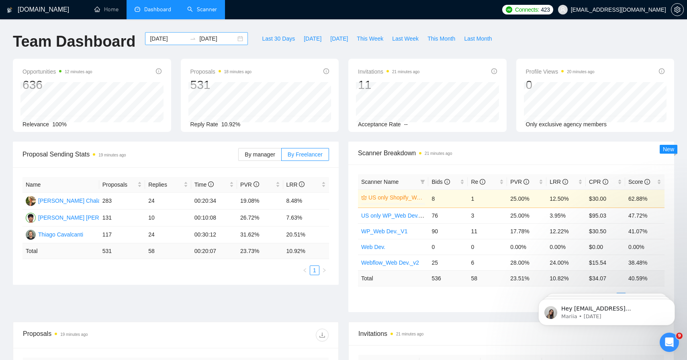
click at [167, 34] on input "[DATE]" at bounding box center [168, 38] width 37 height 9
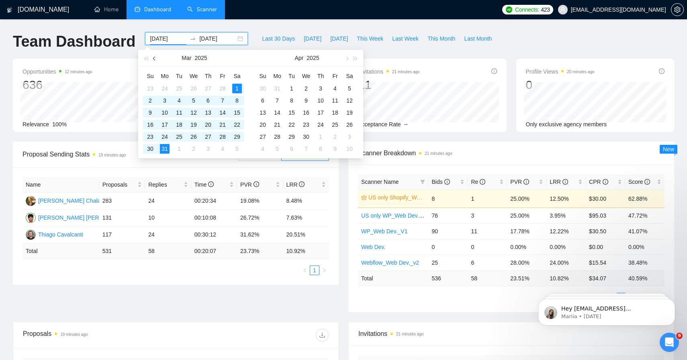
click at [155, 53] on button "button" at bounding box center [154, 58] width 9 height 16
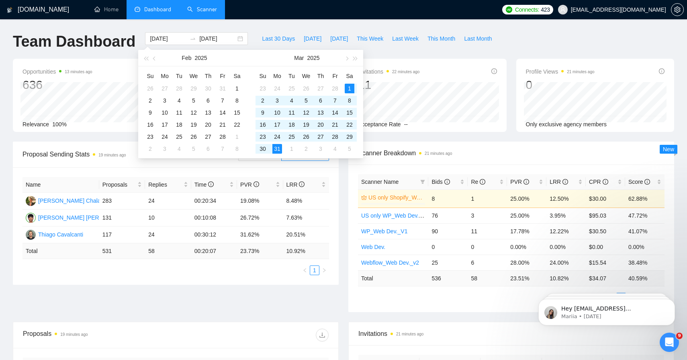
click at [122, 301] on div "Proposal Sending Stats 19 minutes ago By manager By Freelancer Name Proposals R…" at bounding box center [343, 231] width 671 height 180
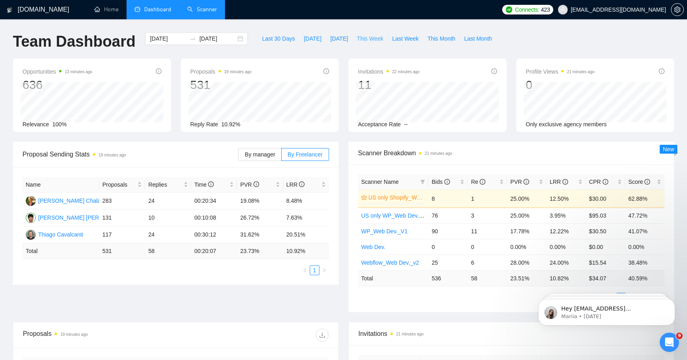
click at [368, 38] on span "This Week" at bounding box center [370, 38] width 27 height 9
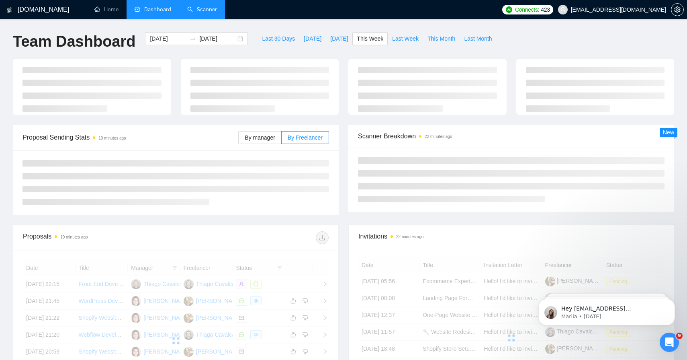
type input "[DATE]"
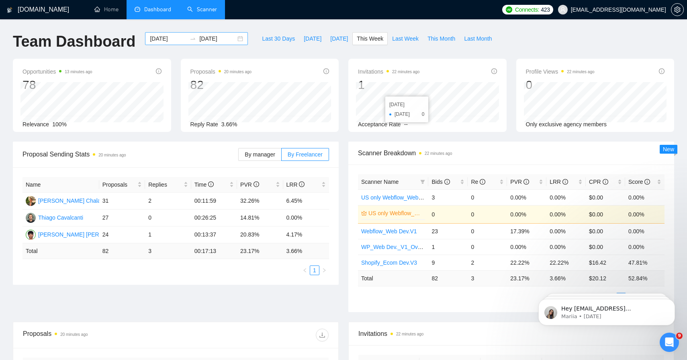
click at [159, 37] on input "[DATE]" at bounding box center [168, 38] width 37 height 9
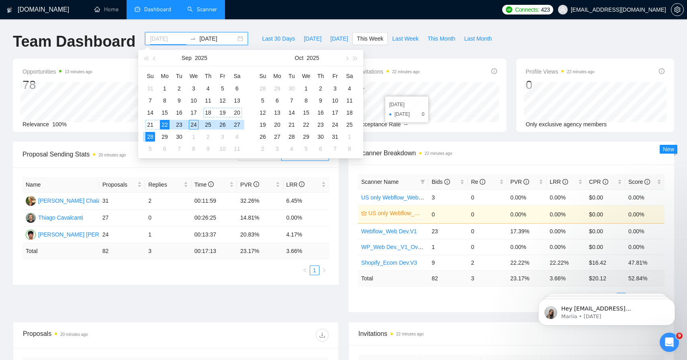
type input "[DATE]"
click at [159, 304] on div "Proposal Sending Stats 20 minutes ago By manager By Freelancer Name Proposals R…" at bounding box center [343, 231] width 671 height 180
